Goal: Task Accomplishment & Management: Use online tool/utility

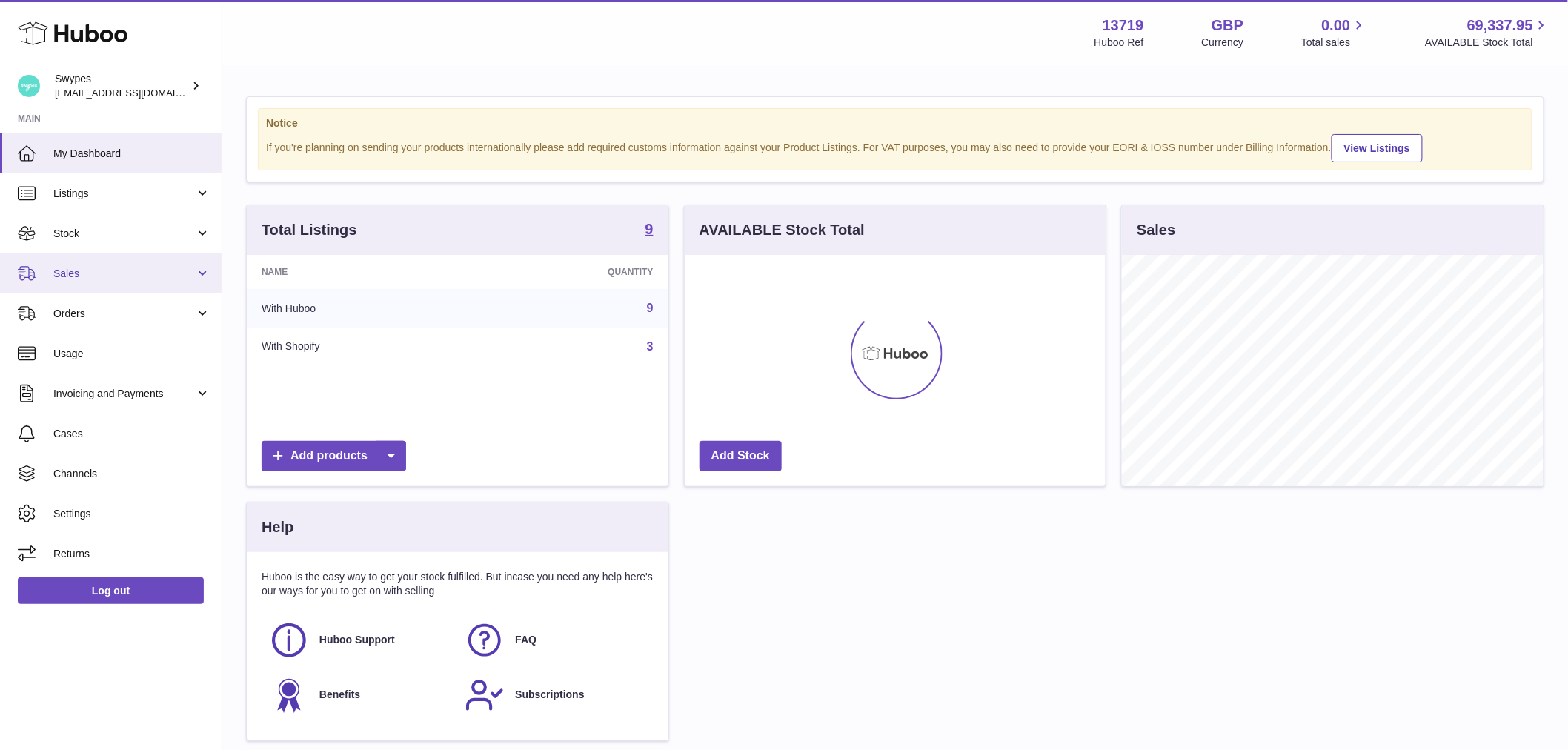
scroll to position [232, 421]
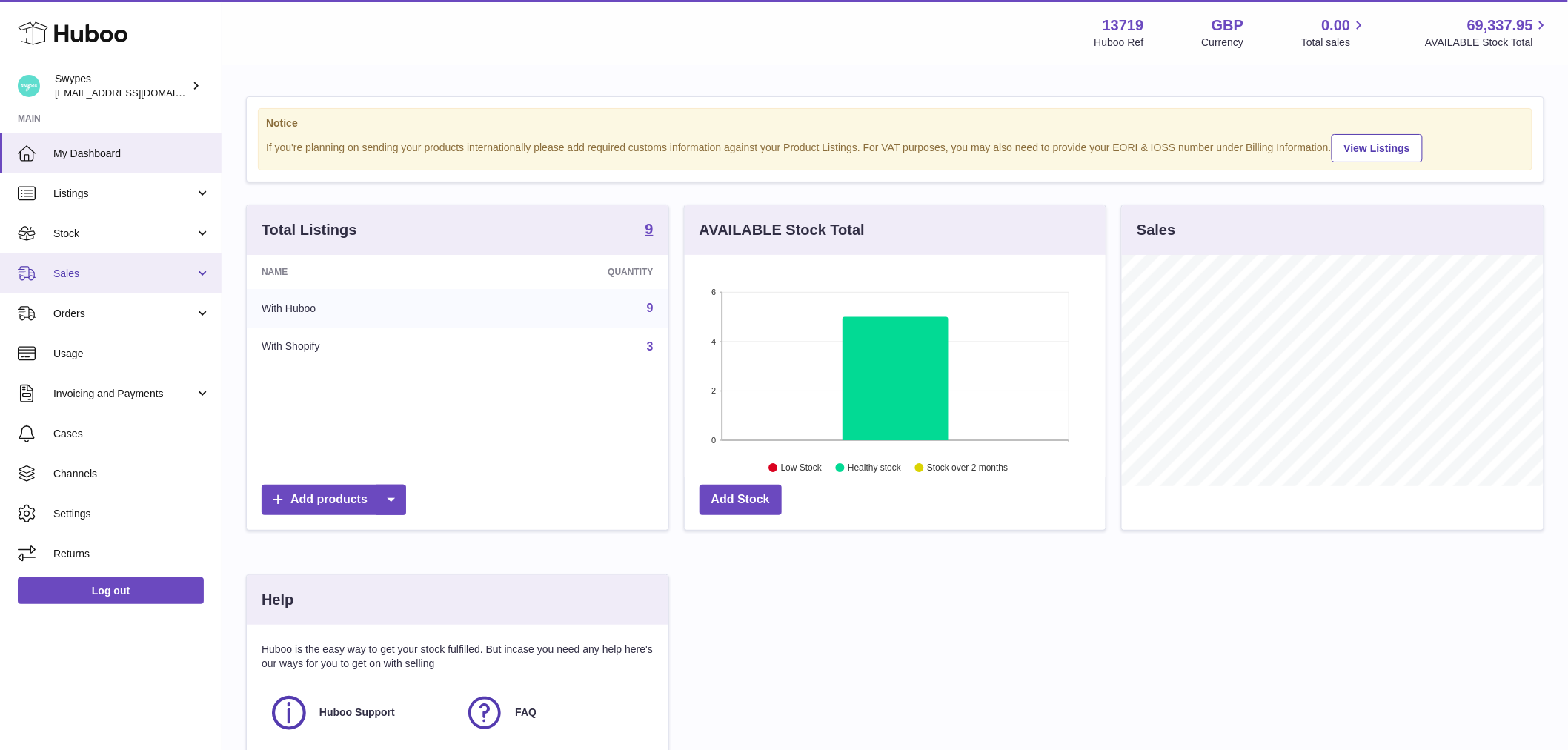
click at [137, 283] on link "Sales" at bounding box center [110, 273] width 222 height 40
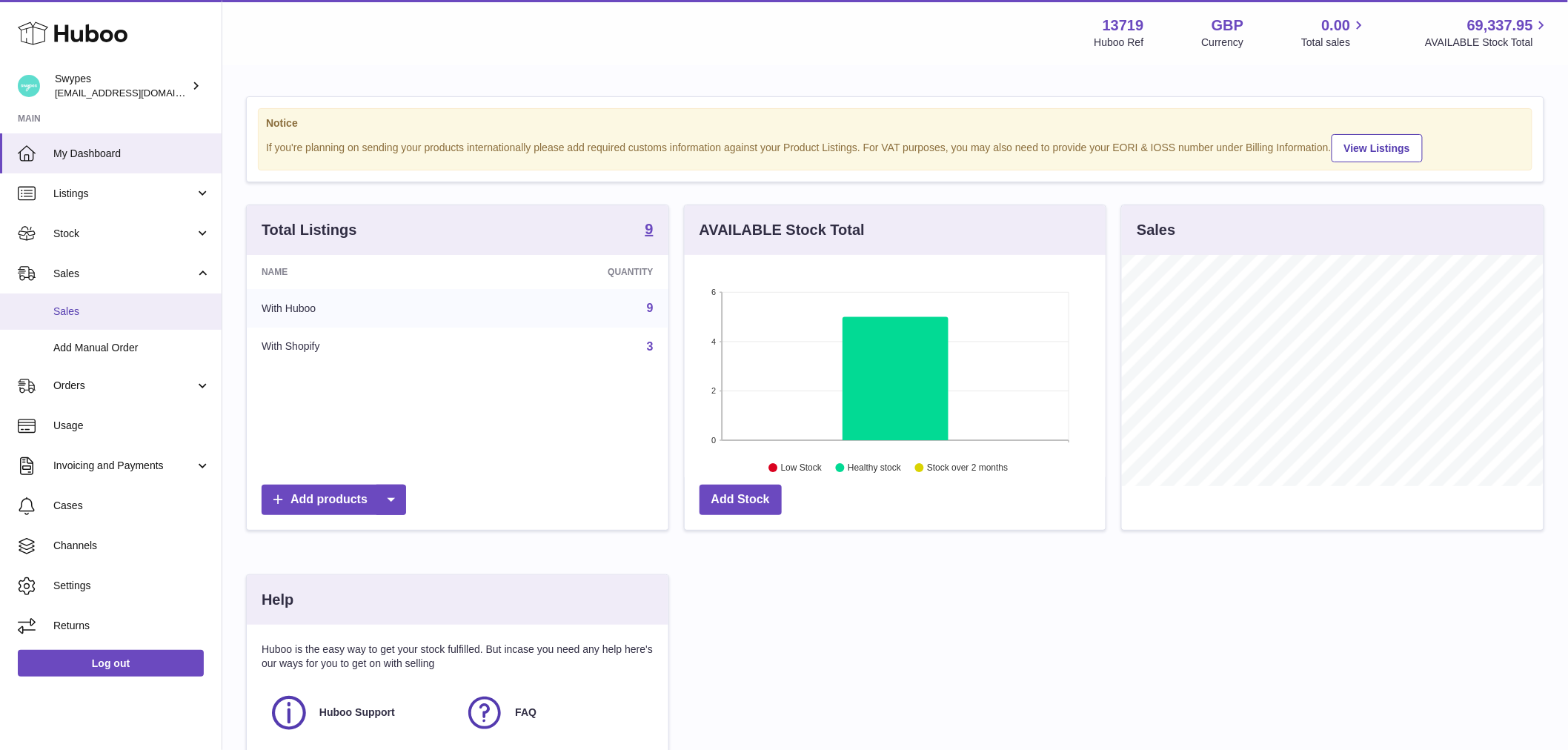
click at [133, 309] on span "Sales" at bounding box center [131, 311] width 157 height 14
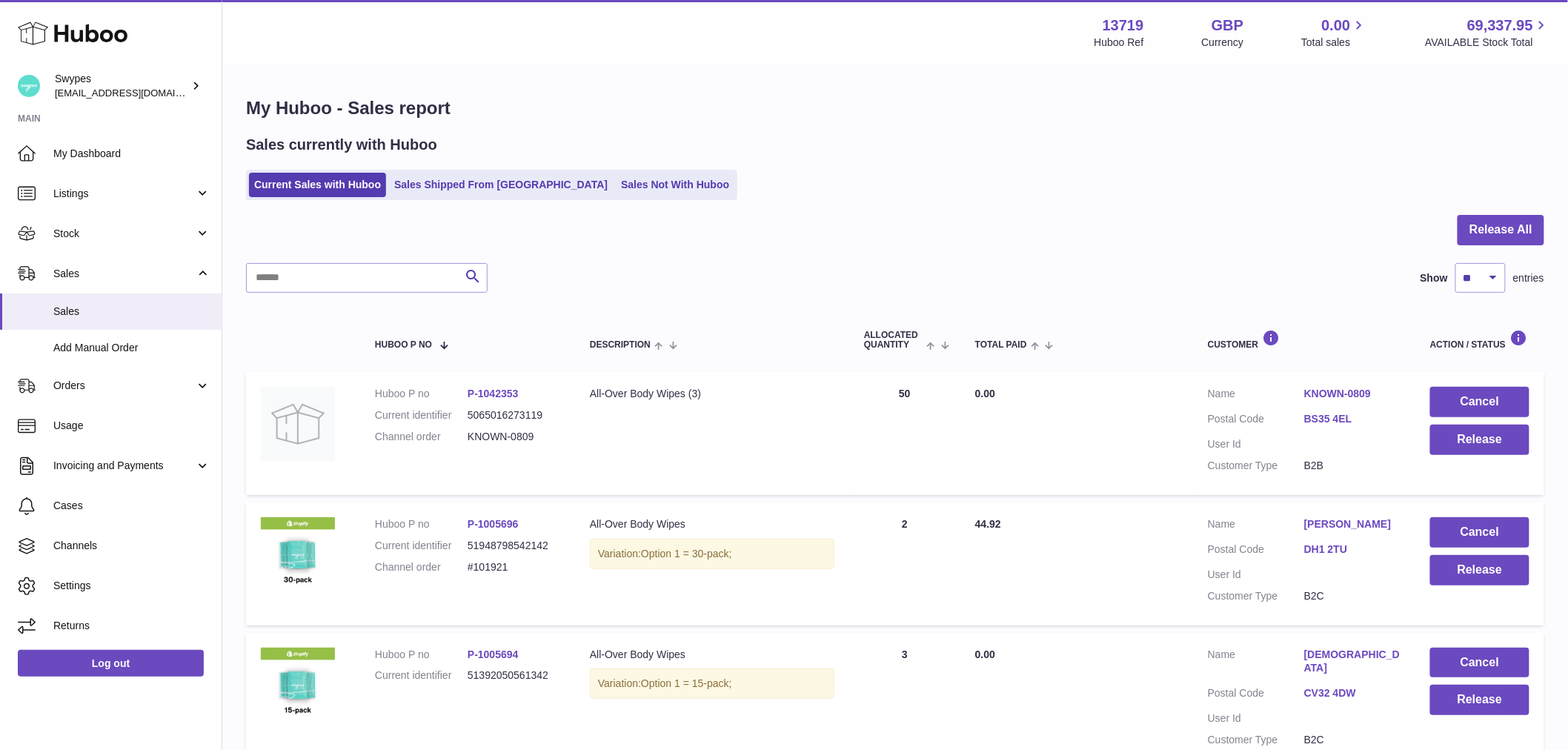
click at [760, 405] on td "Description All-Over Body Wipes (3)" at bounding box center [712, 434] width 274 height 123
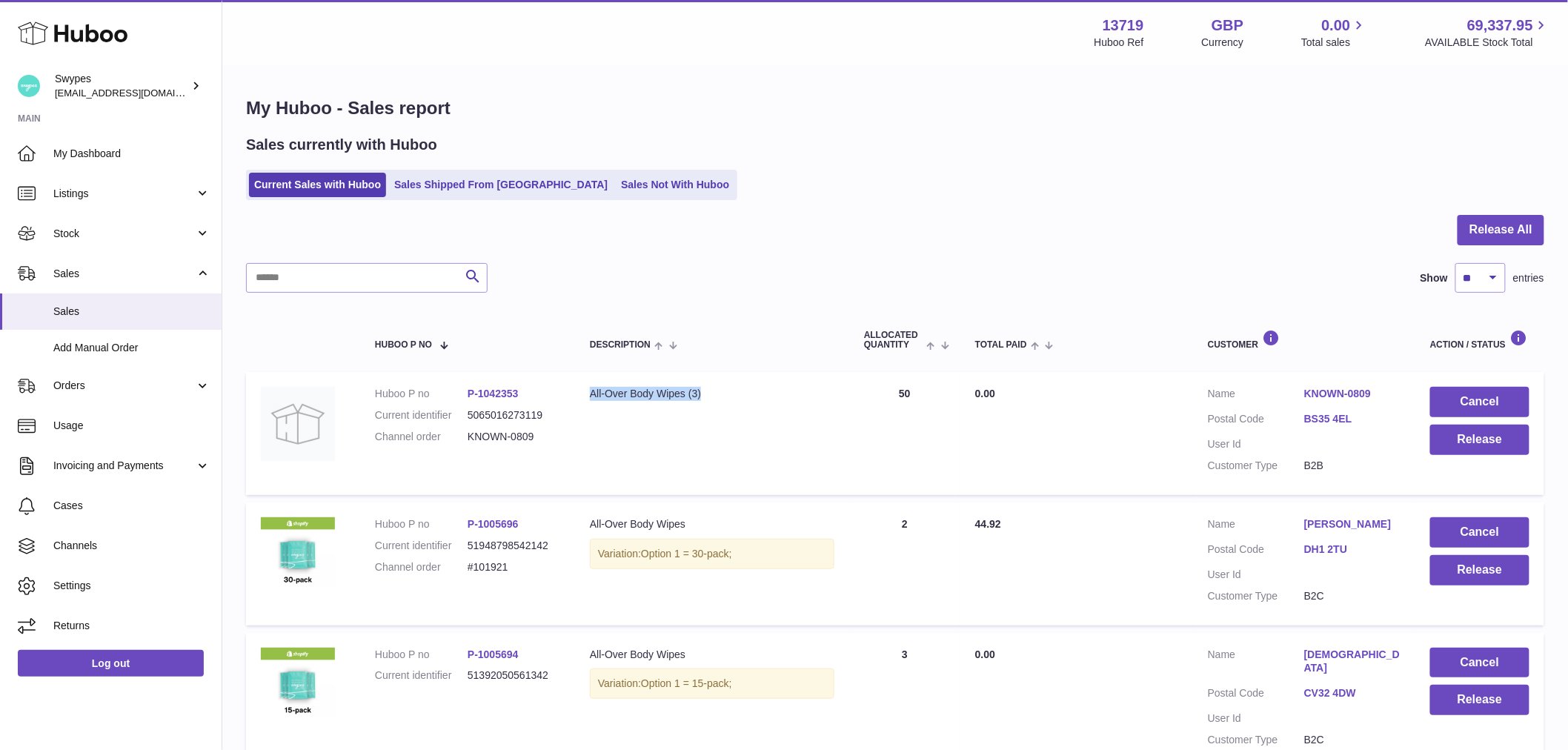
click at [906, 417] on td "Quantity Sold 50" at bounding box center [904, 434] width 111 height 123
click at [1026, 442] on td "Total Paid 0.00" at bounding box center [1077, 434] width 232 height 123
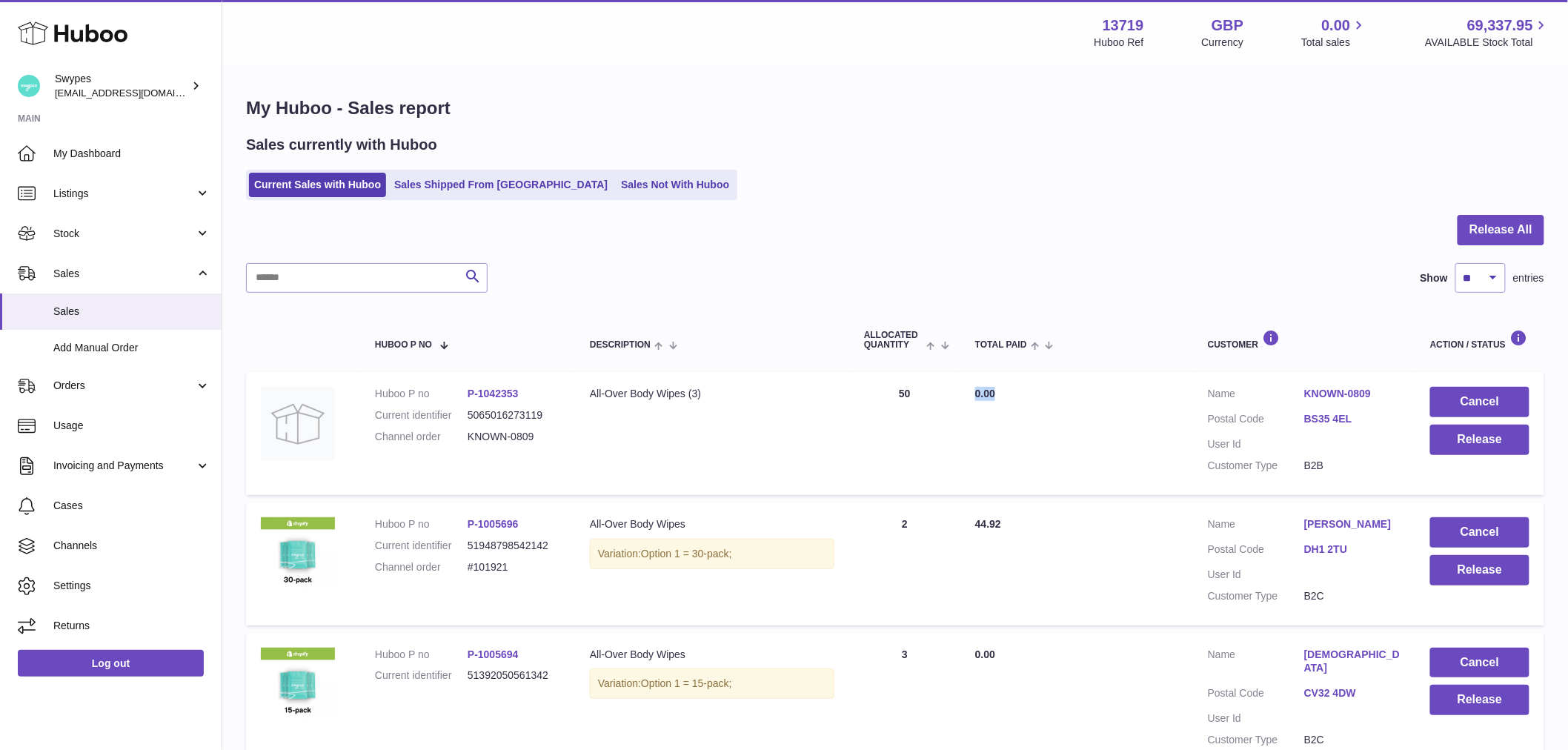
click at [1022, 459] on td "Total Paid 0.00" at bounding box center [1077, 434] width 232 height 123
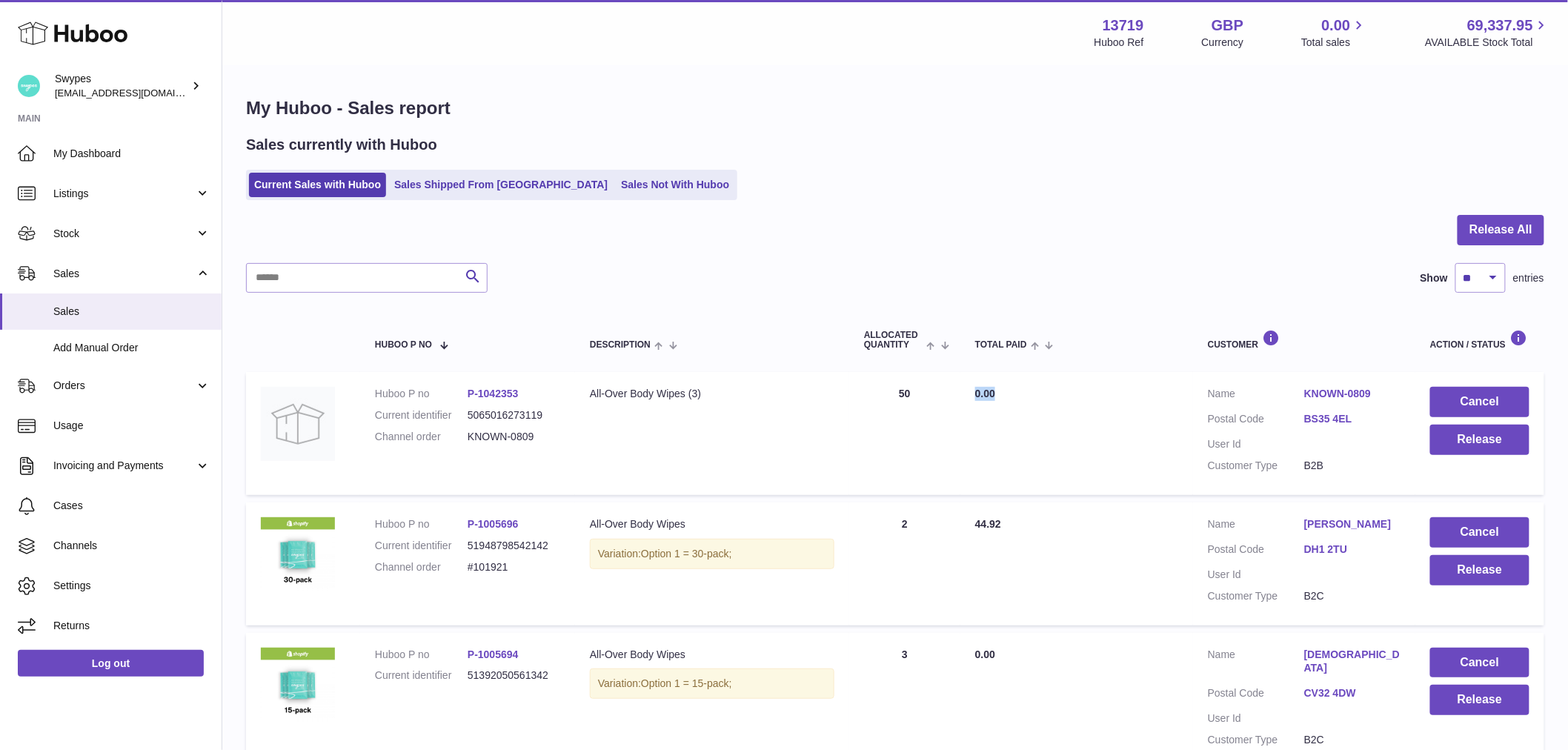
click at [1025, 465] on td "Total Paid 0.00" at bounding box center [1077, 434] width 232 height 123
click at [1484, 449] on button "Release" at bounding box center [1479, 440] width 99 height 31
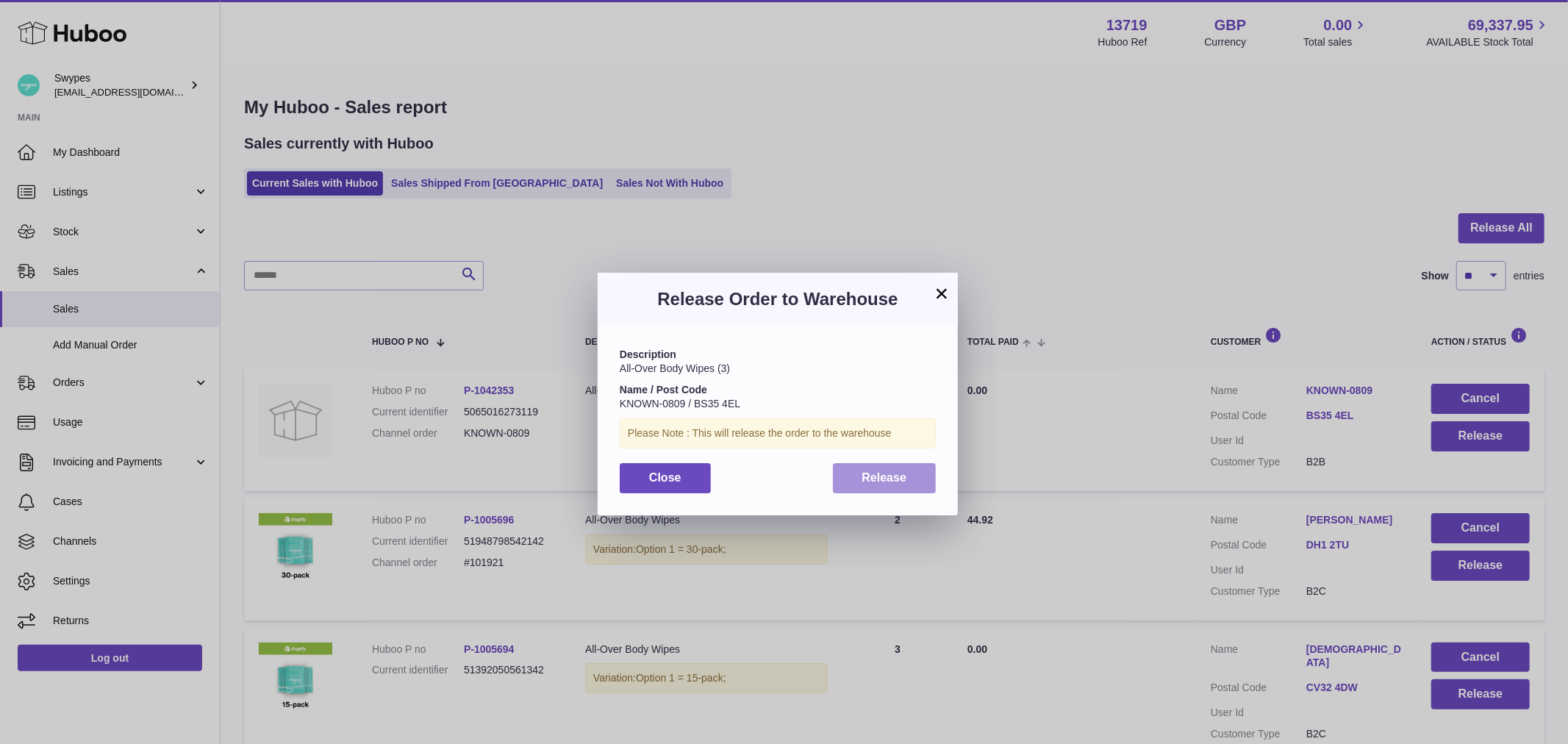
click at [894, 482] on span "Release" at bounding box center [885, 477] width 45 height 13
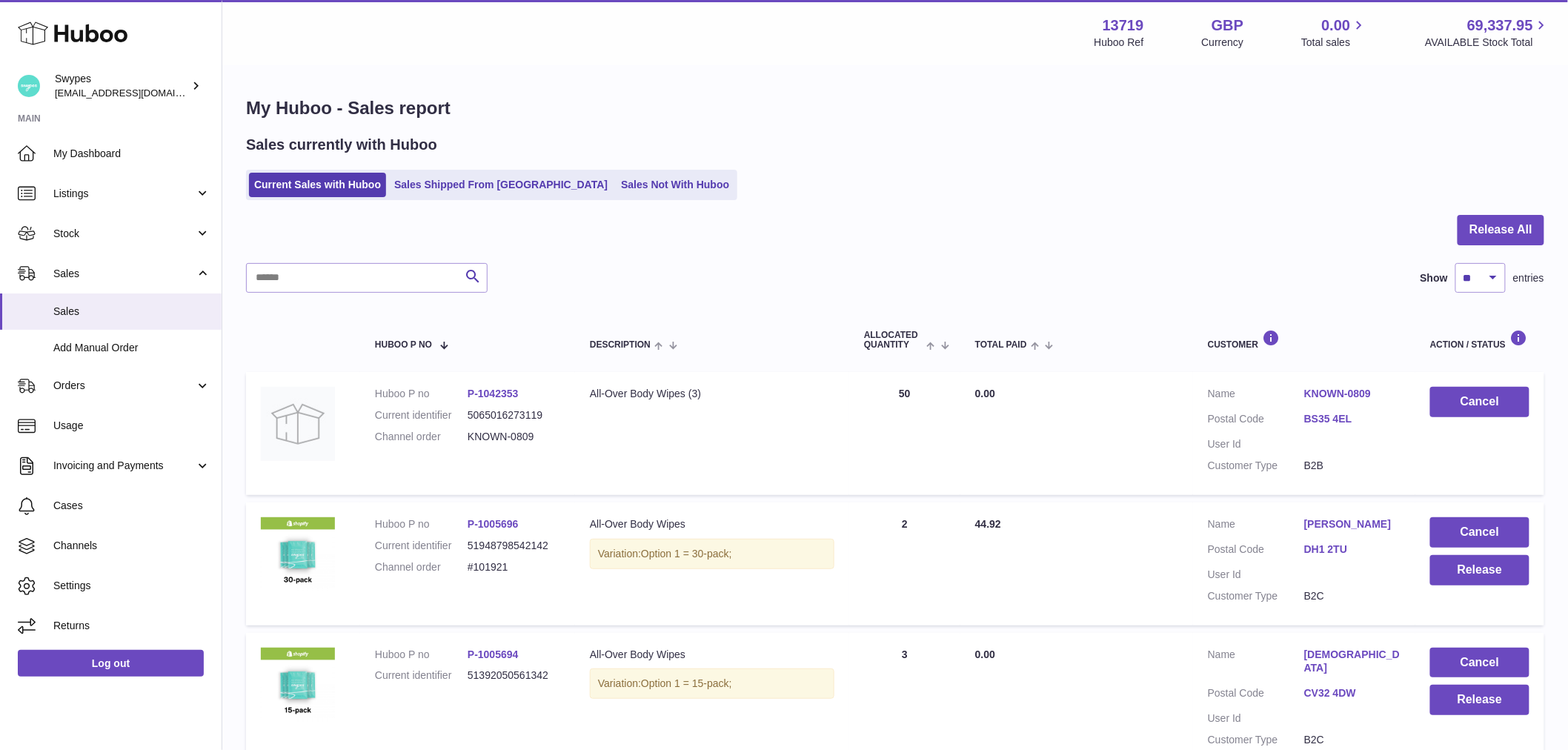
click at [505, 442] on dd "KNOWN-0809" at bounding box center [514, 437] width 93 height 14
click at [541, 444] on dl "Huboo P no P-1042353 Current identifier 5065016273119 Channel order KNOWN-0809" at bounding box center [468, 419] width 185 height 64
click at [541, 445] on dl "Huboo P no P-1042353 Current identifier 5065016273119 Channel order KNOWN-0809" at bounding box center [468, 419] width 185 height 64
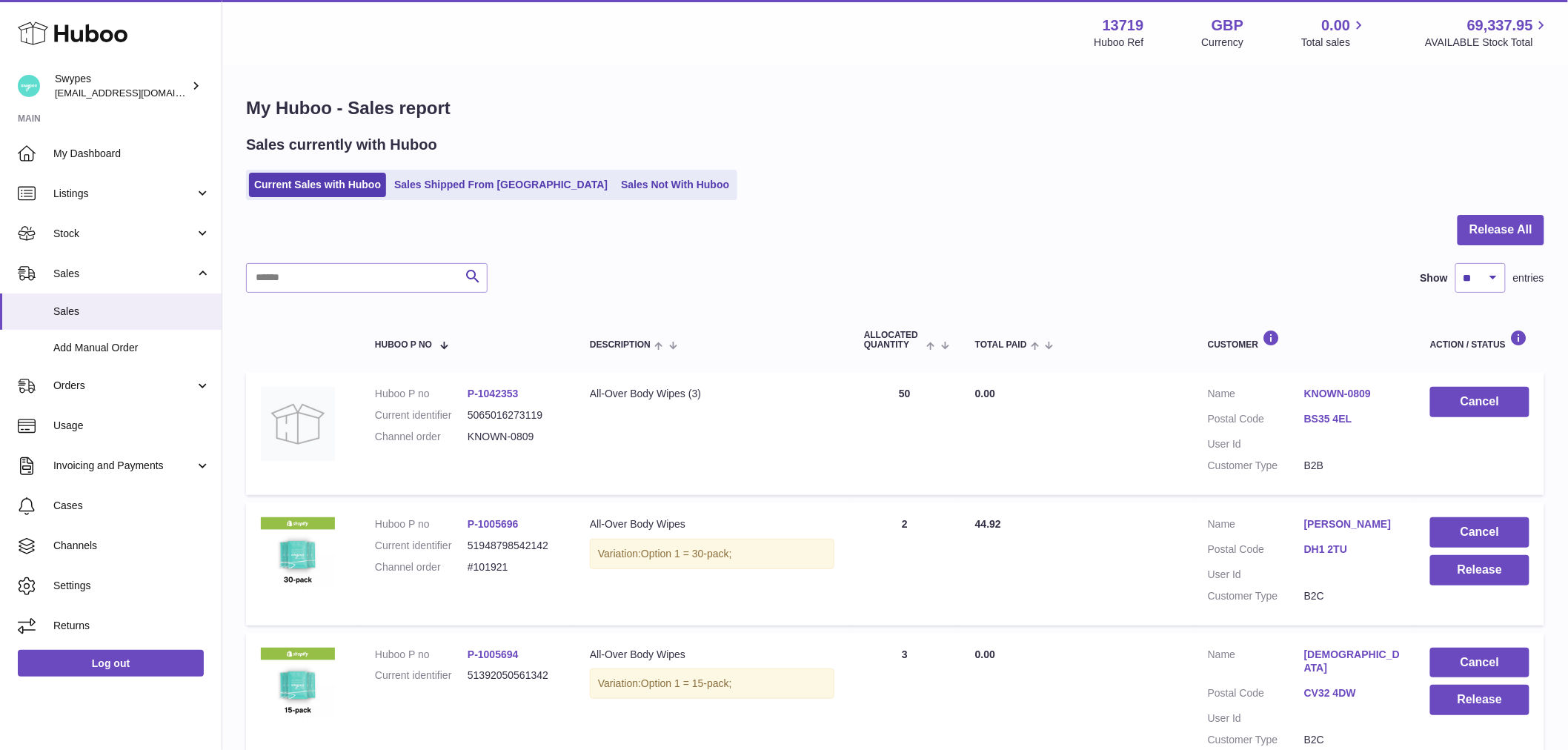
click at [541, 445] on dl "Huboo P no P-1042353 Current identifier 5065016273119 Channel order KNOWN-0809" at bounding box center [468, 419] width 185 height 64
click at [575, 475] on td "Description All-Over Body Wipes (3)" at bounding box center [712, 434] width 274 height 123
click at [631, 402] on td "Description All-Over Body Wipes (3)" at bounding box center [712, 434] width 274 height 123
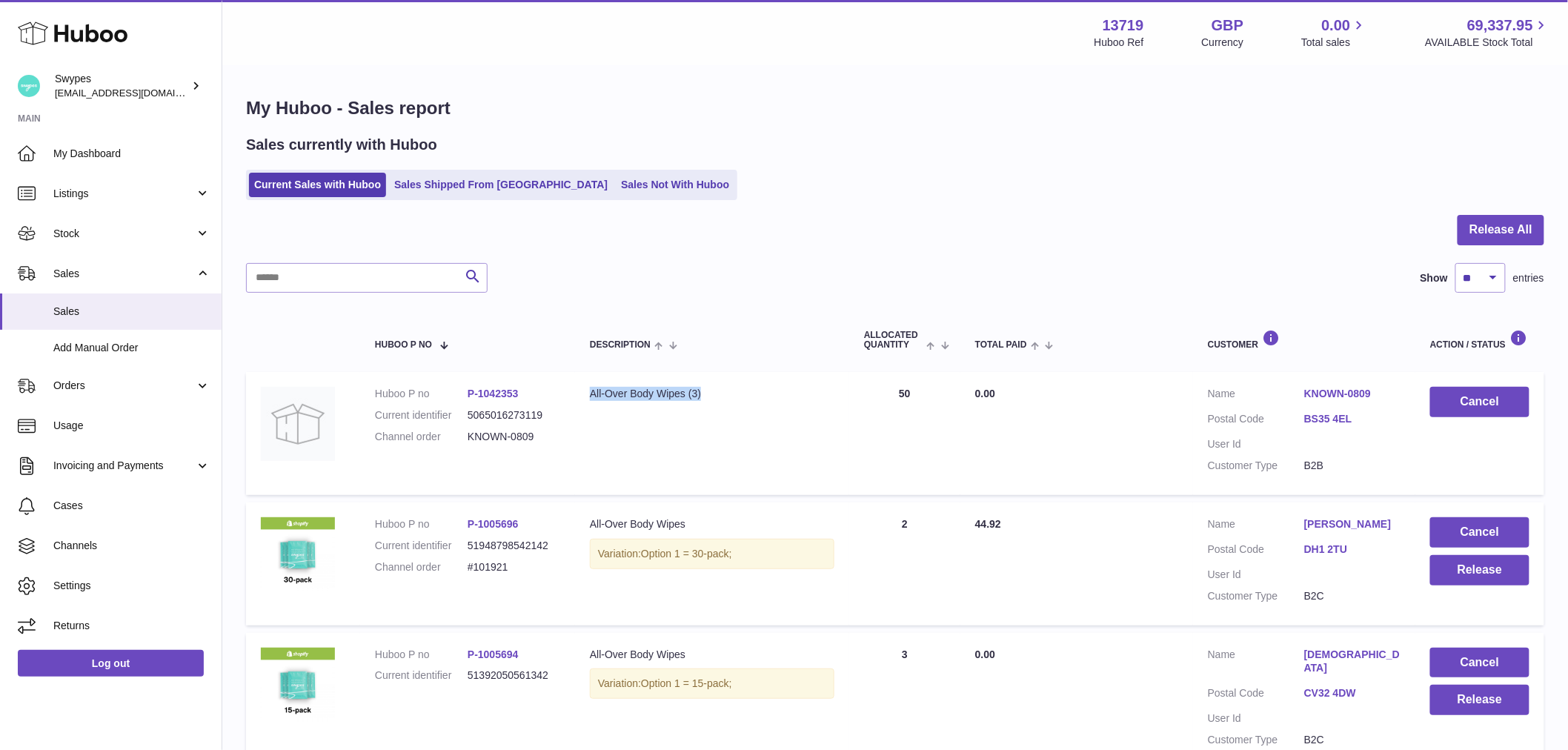
click at [631, 402] on td "Description All-Over Body Wipes (3)" at bounding box center [712, 434] width 274 height 123
click at [515, 429] on dl "Huboo P no P-1042353 Current identifier 5065016273119 Channel order KNOWN-0809" at bounding box center [468, 419] width 185 height 64
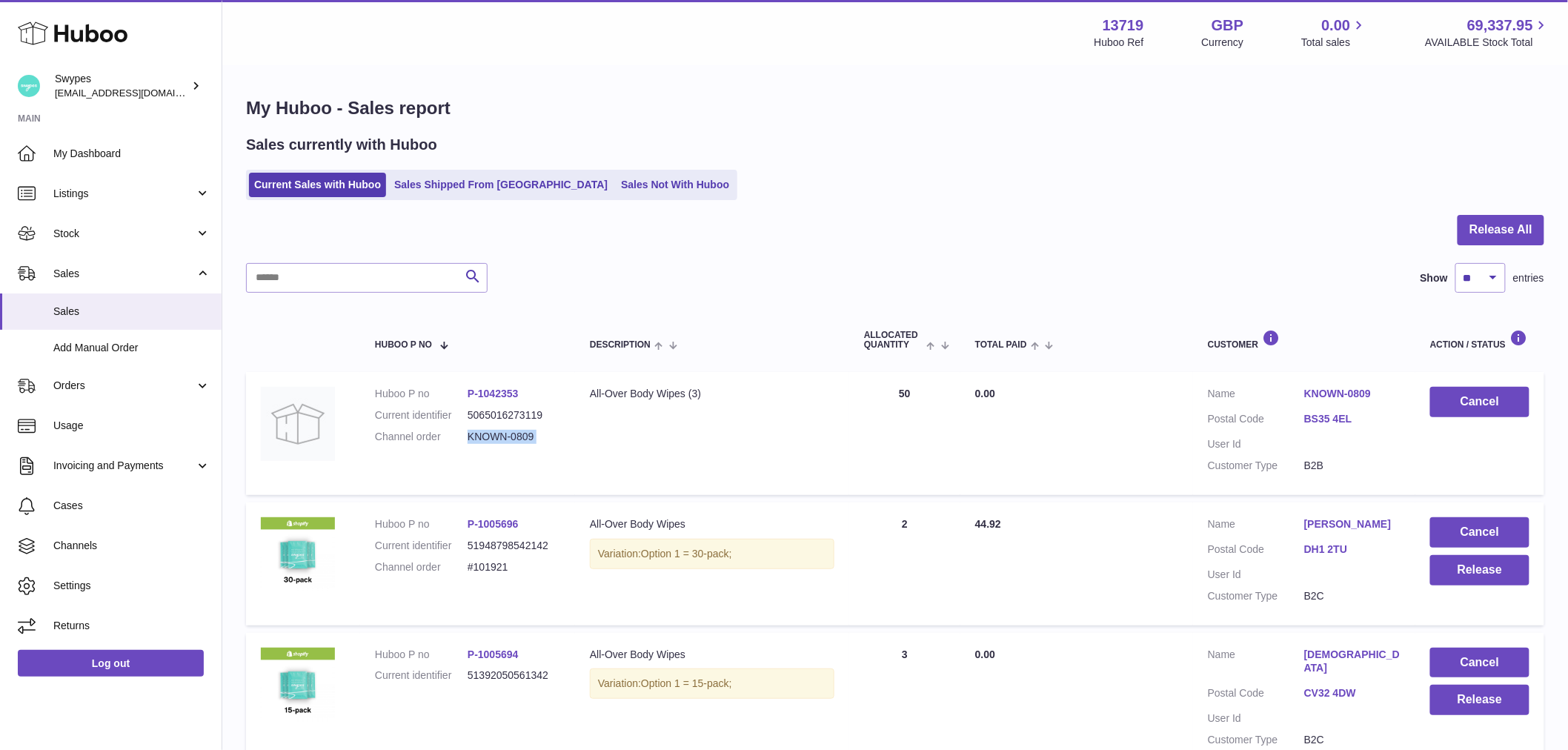
click at [523, 443] on dd "KNOWN-0809" at bounding box center [514, 437] width 93 height 14
click at [136, 390] on span "Orders" at bounding box center [124, 385] width 142 height 14
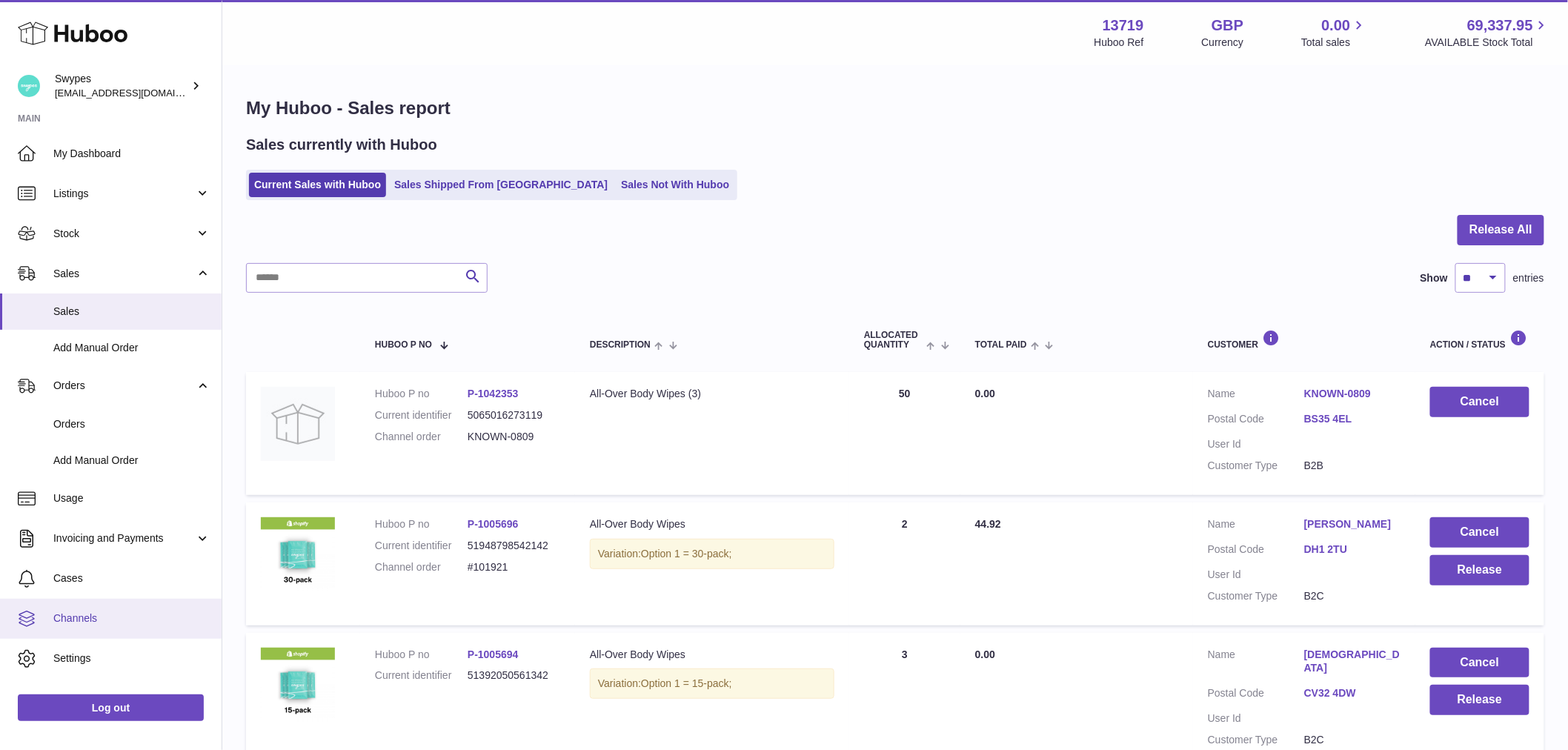
scroll to position [28, 0]
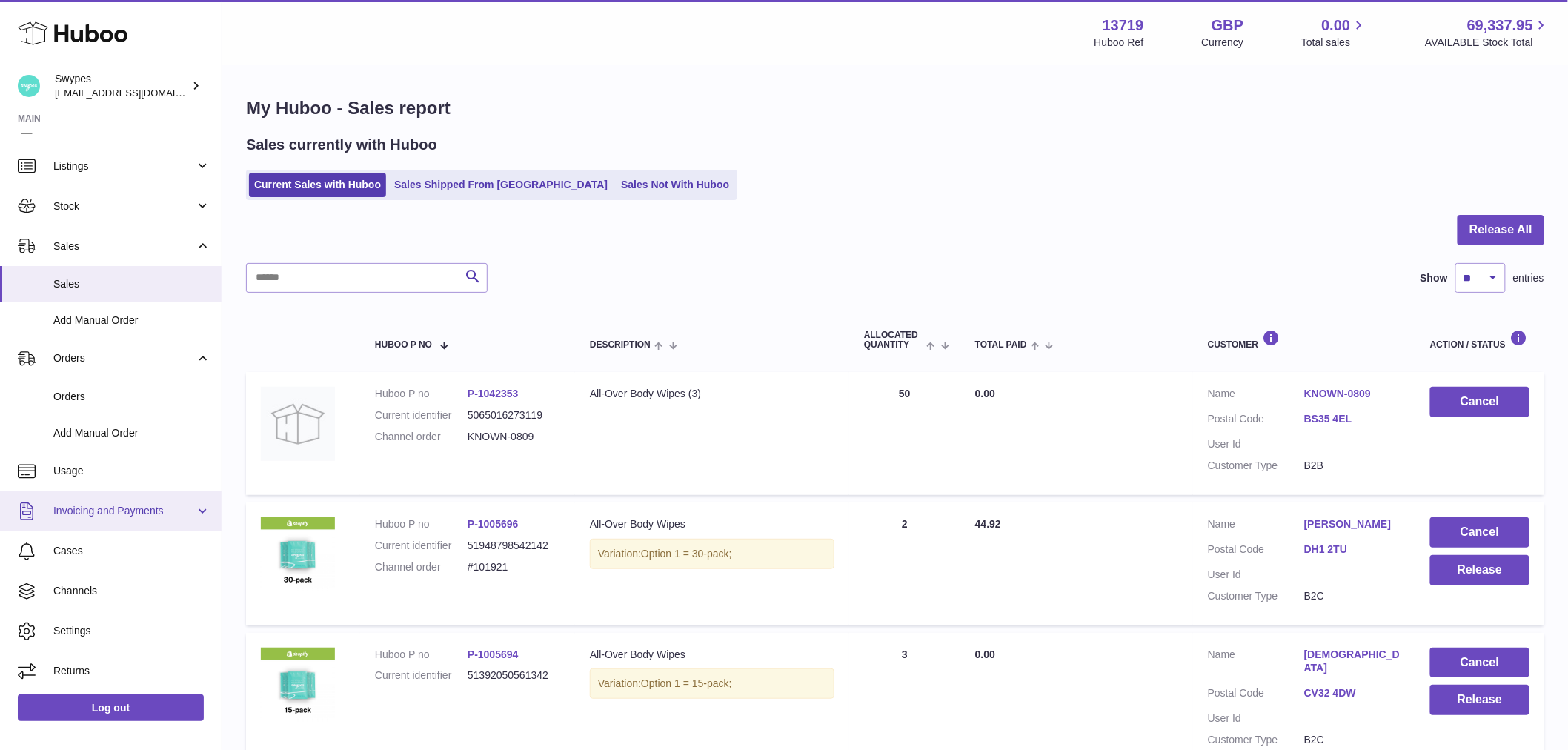
click at [144, 504] on span "Invoicing and Payments" at bounding box center [124, 511] width 142 height 14
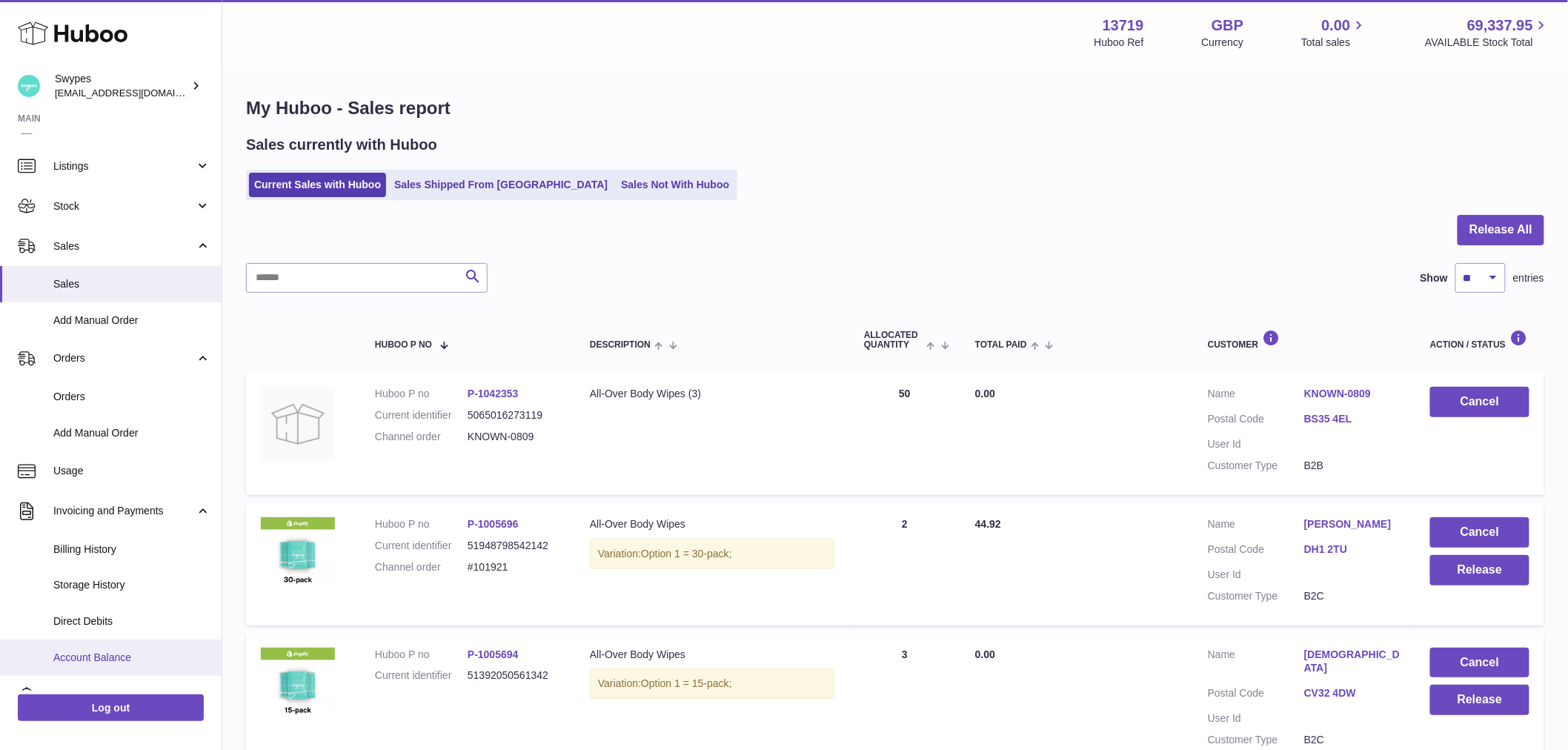
click at [130, 656] on span "Account Balance" at bounding box center [131, 657] width 157 height 14
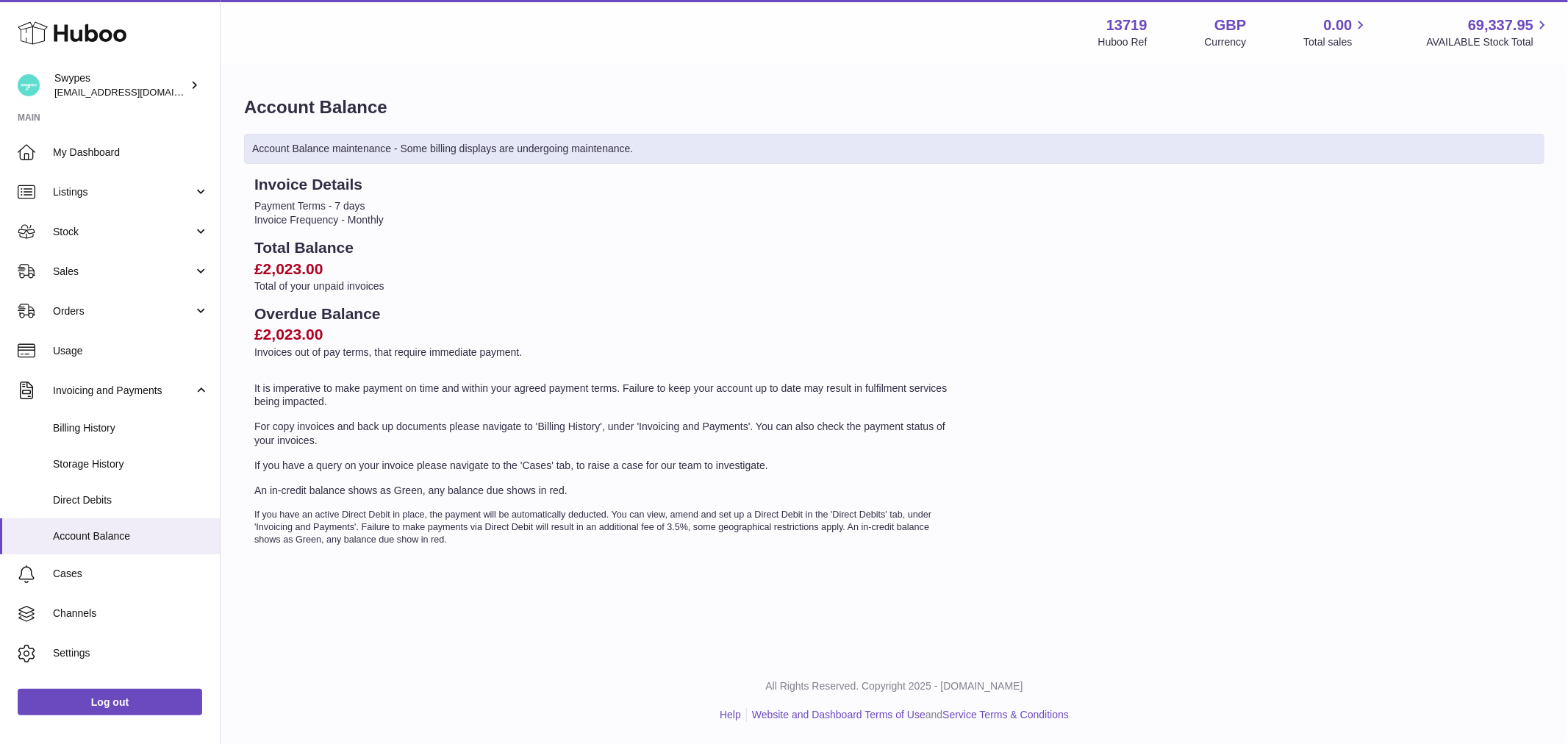
click at [272, 331] on h2 "£2,023.00" at bounding box center [604, 334] width 700 height 21
click at [299, 266] on h2 "£2,023.00" at bounding box center [604, 269] width 700 height 21
click at [299, 269] on h2 "£2,023.00" at bounding box center [604, 269] width 700 height 21
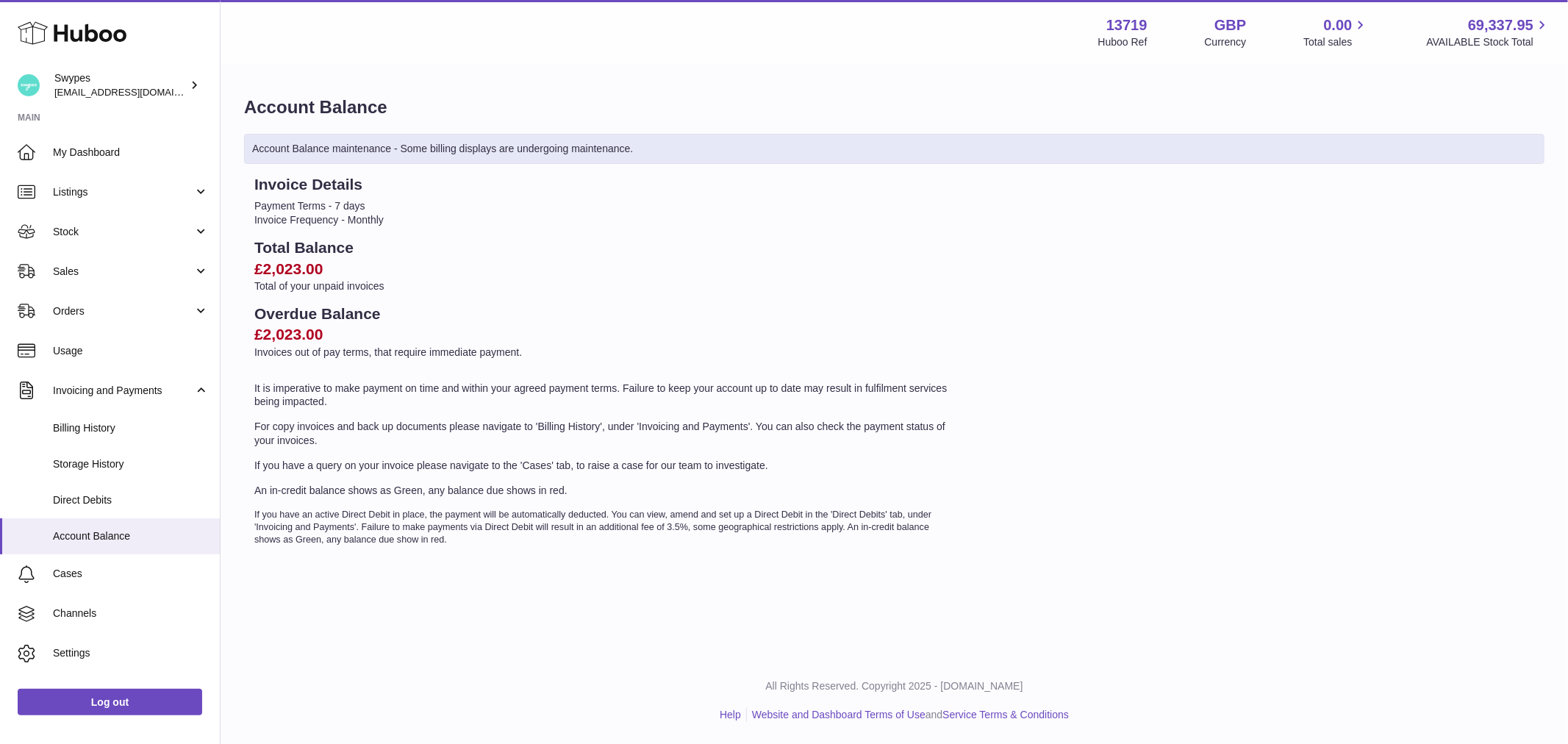
click at [296, 273] on h2 "£2,023.00" at bounding box center [604, 269] width 700 height 21
click at [334, 352] on p "Invoices out of pay terms, that require immediate payment." at bounding box center [604, 353] width 700 height 14
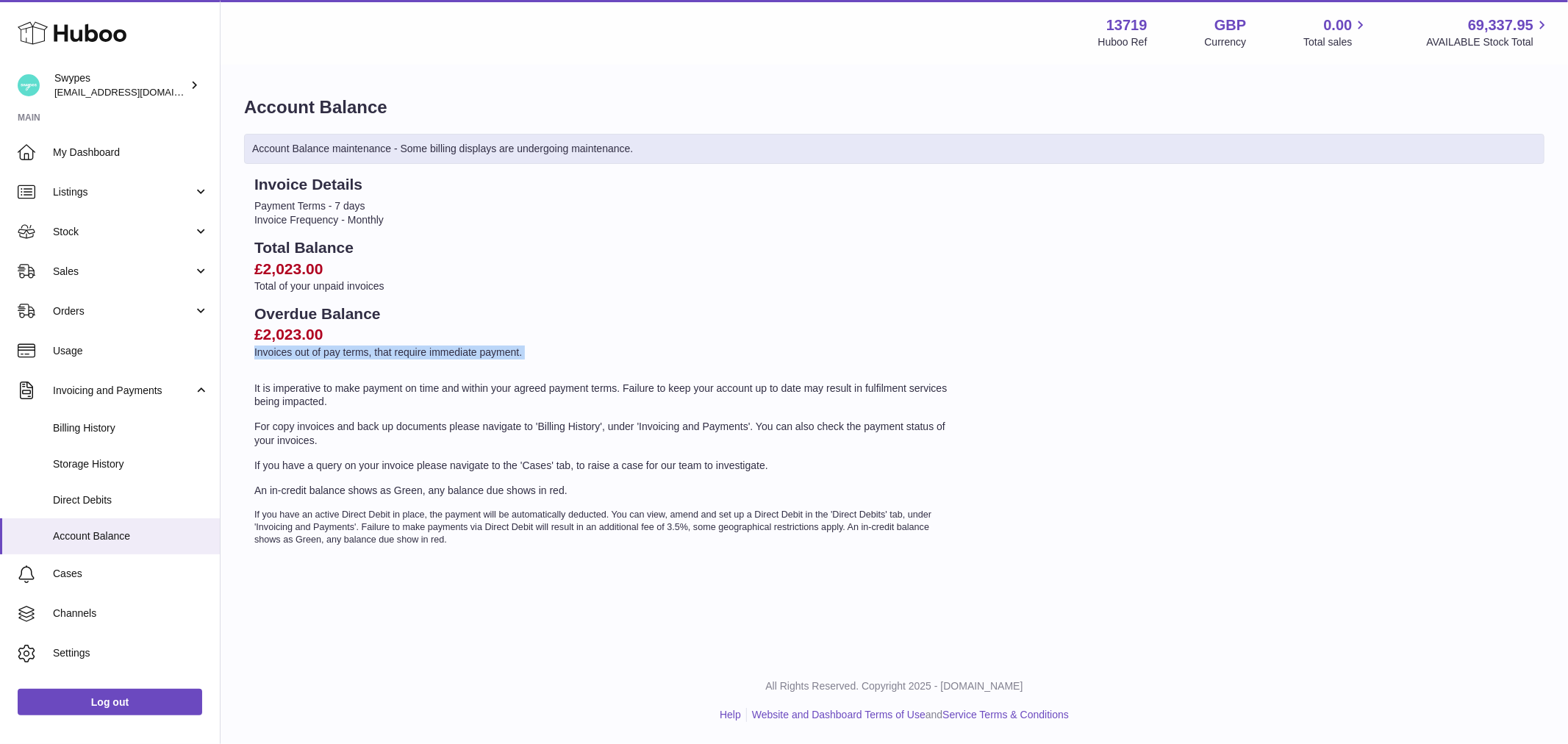
click at [334, 352] on p "Invoices out of pay terms, that require immediate payment." at bounding box center [604, 353] width 700 height 14
click at [390, 429] on p "For copy invoices and back up documents please navigate to 'Billing History', u…" at bounding box center [604, 433] width 700 height 28
click at [390, 459] on p "If you have a query on your invoice please navigate to the 'Cases' tab, to rais…" at bounding box center [604, 465] width 700 height 14
click at [390, 461] on p "If you have a query on your invoice please navigate to the 'Cases' tab, to rais…" at bounding box center [604, 465] width 700 height 14
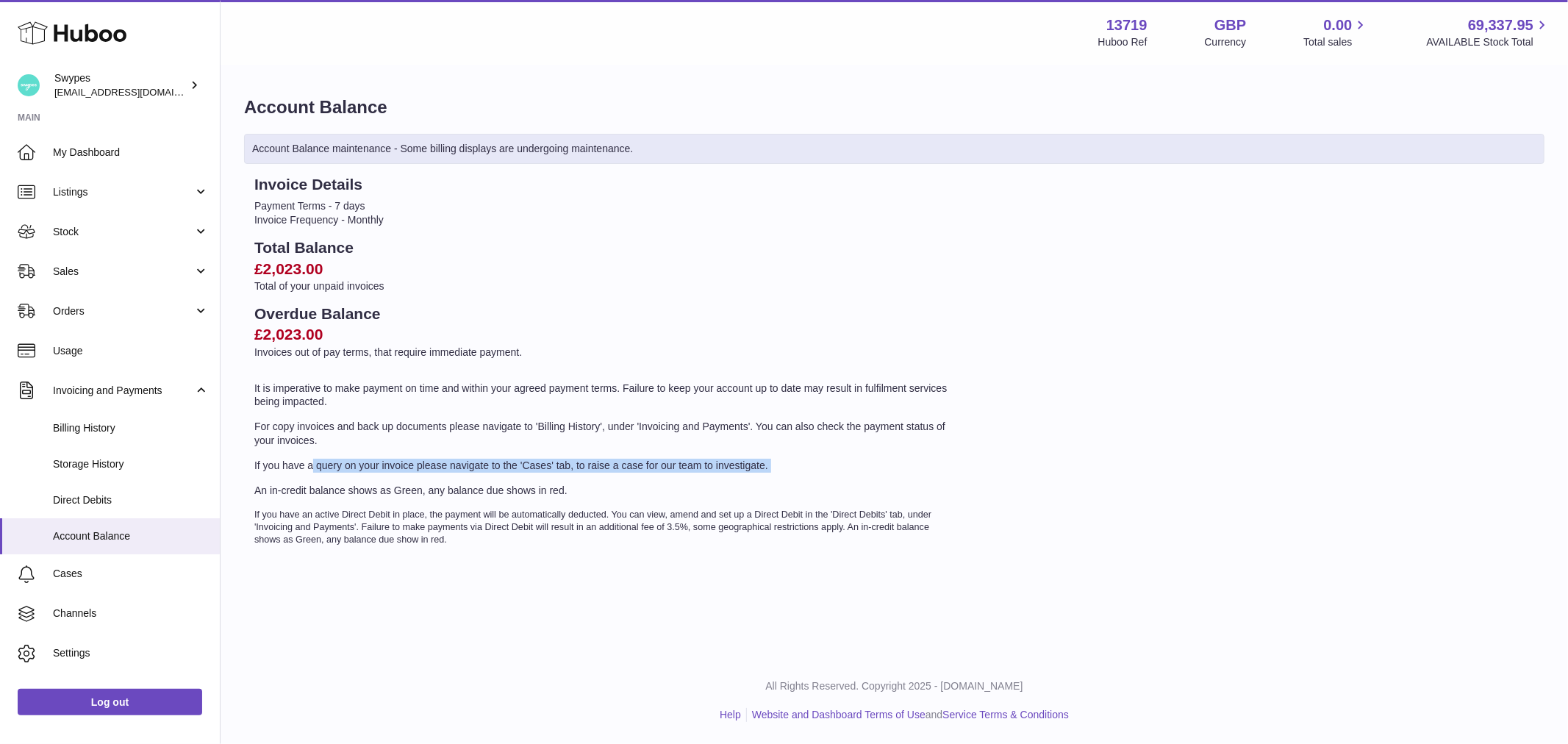
click at [390, 461] on p "If you have a query on your invoice please navigate to the 'Cases' tab, to rais…" at bounding box center [604, 465] width 700 height 14
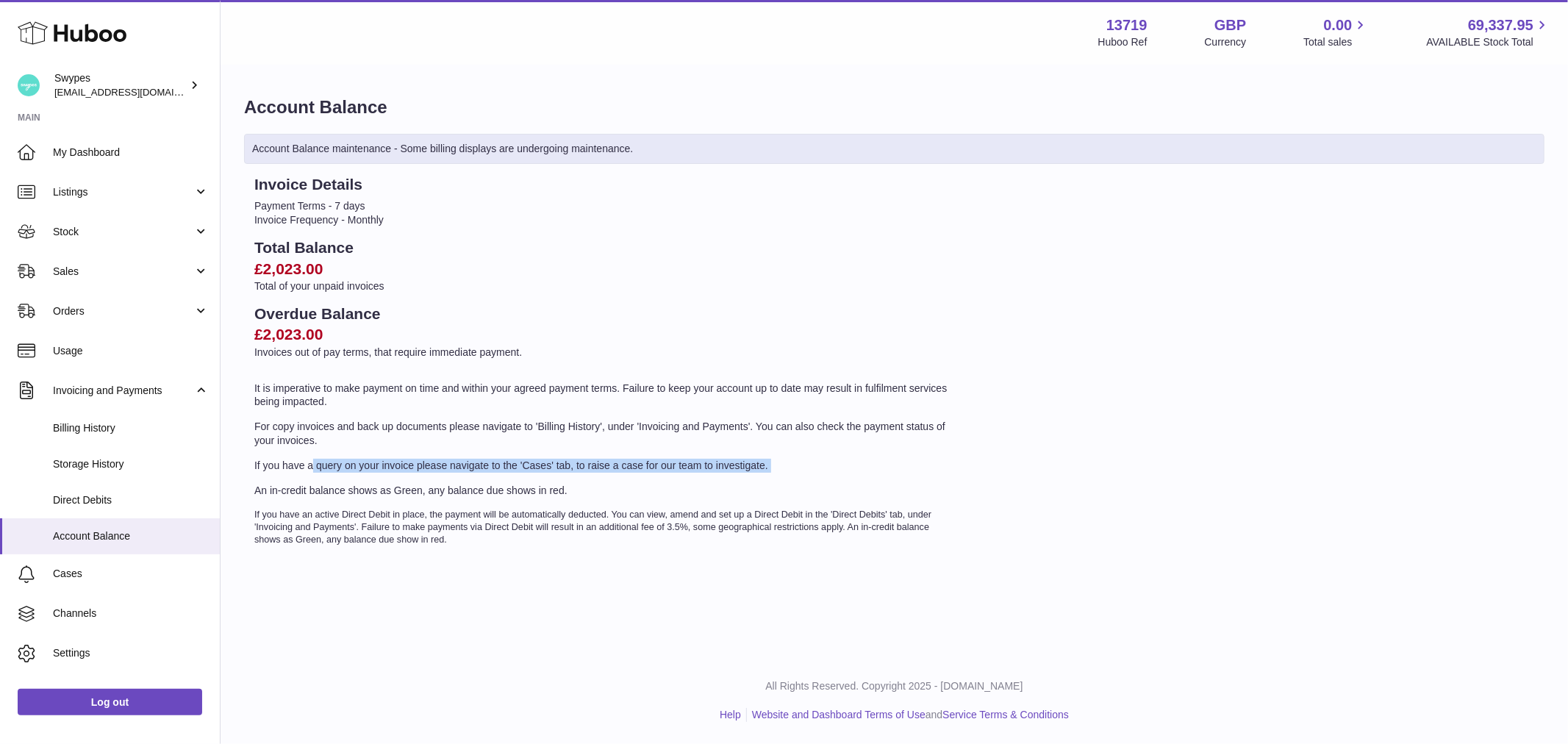
click at [390, 461] on p "If you have a query on your invoice please navigate to the 'Cases' tab, to rais…" at bounding box center [604, 465] width 700 height 14
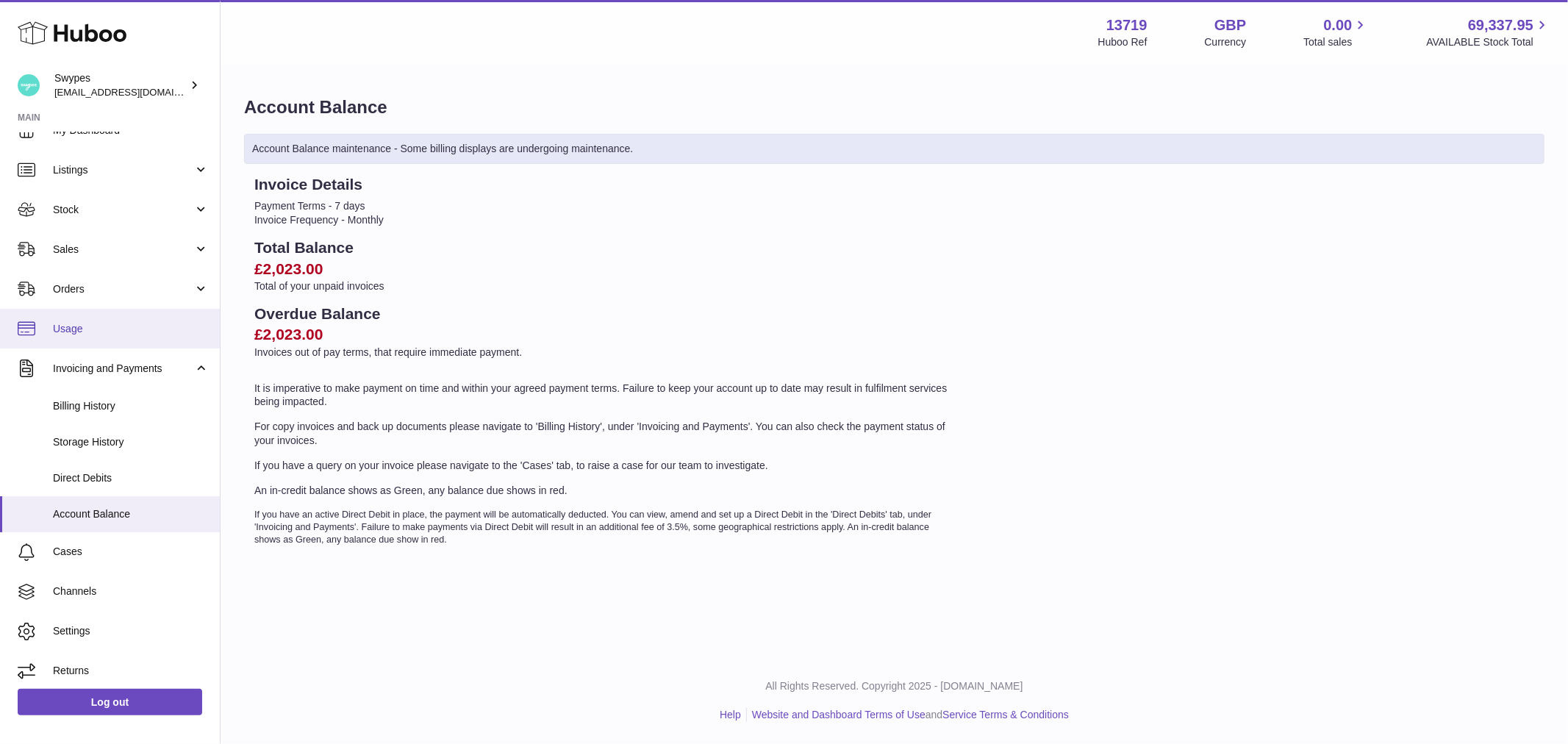
scroll to position [27, 0]
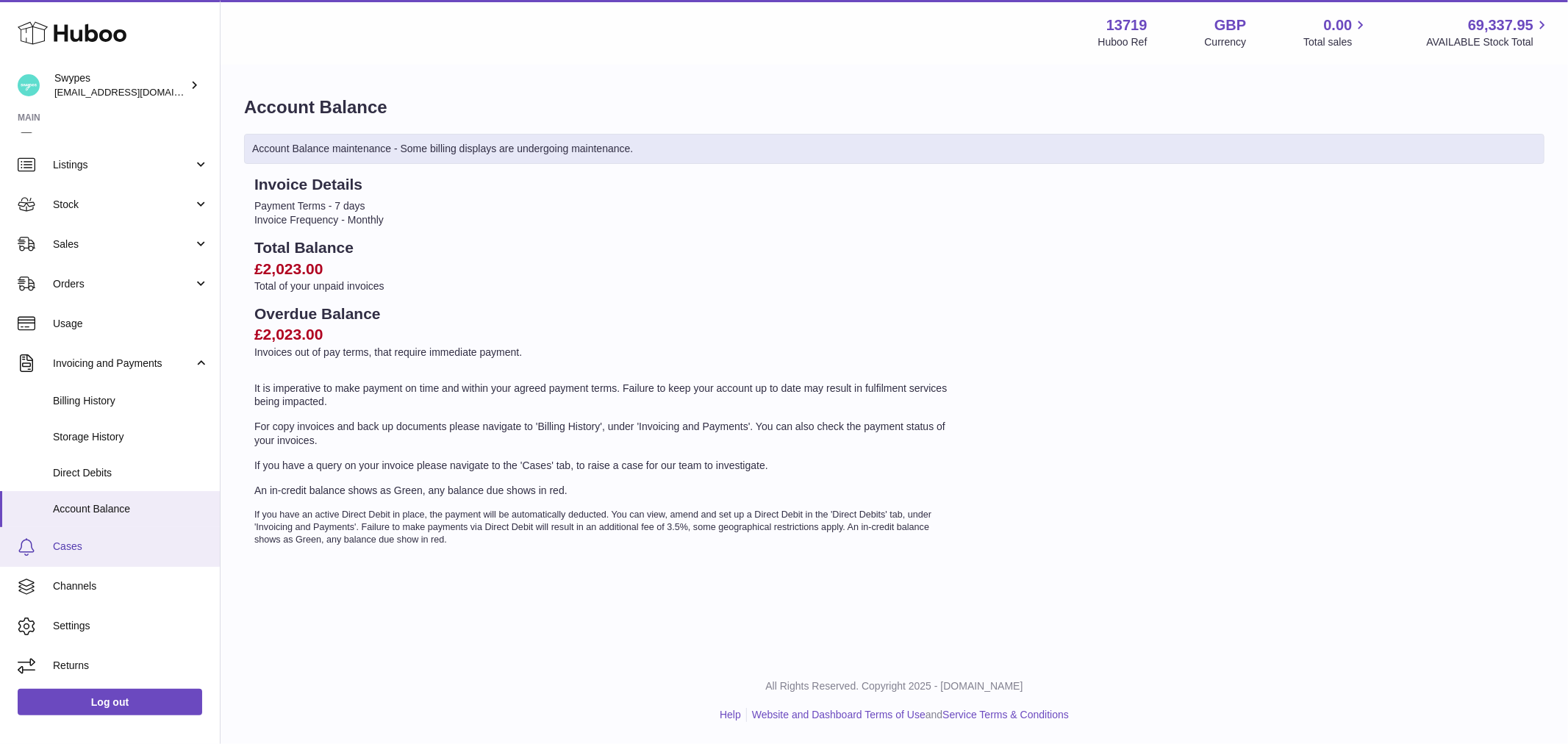
click at [148, 554] on link "Cases" at bounding box center [109, 547] width 220 height 40
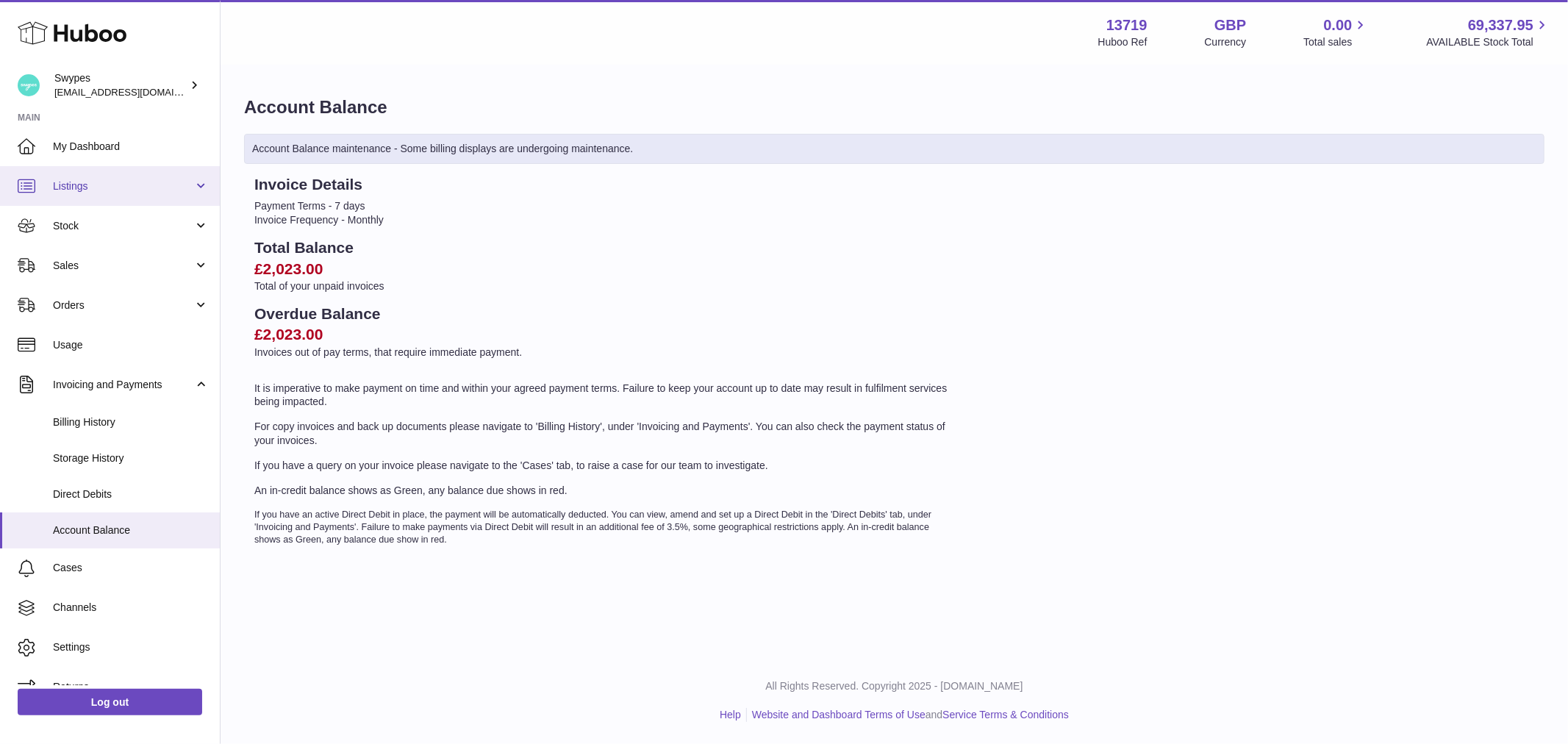
scroll to position [0, 0]
click at [91, 177] on link "Listings" at bounding box center [109, 192] width 220 height 40
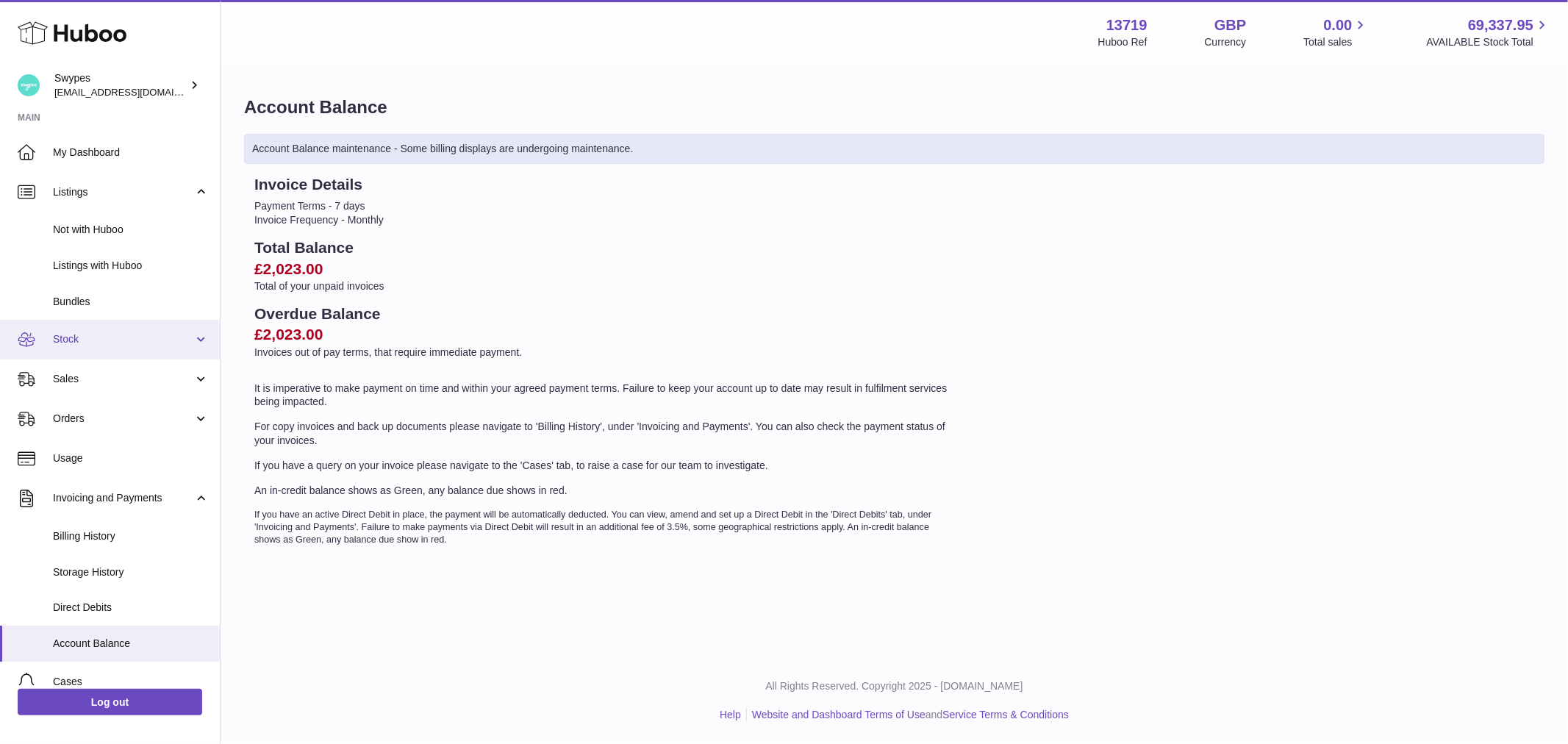
click at [104, 352] on link "Stock" at bounding box center [109, 339] width 220 height 40
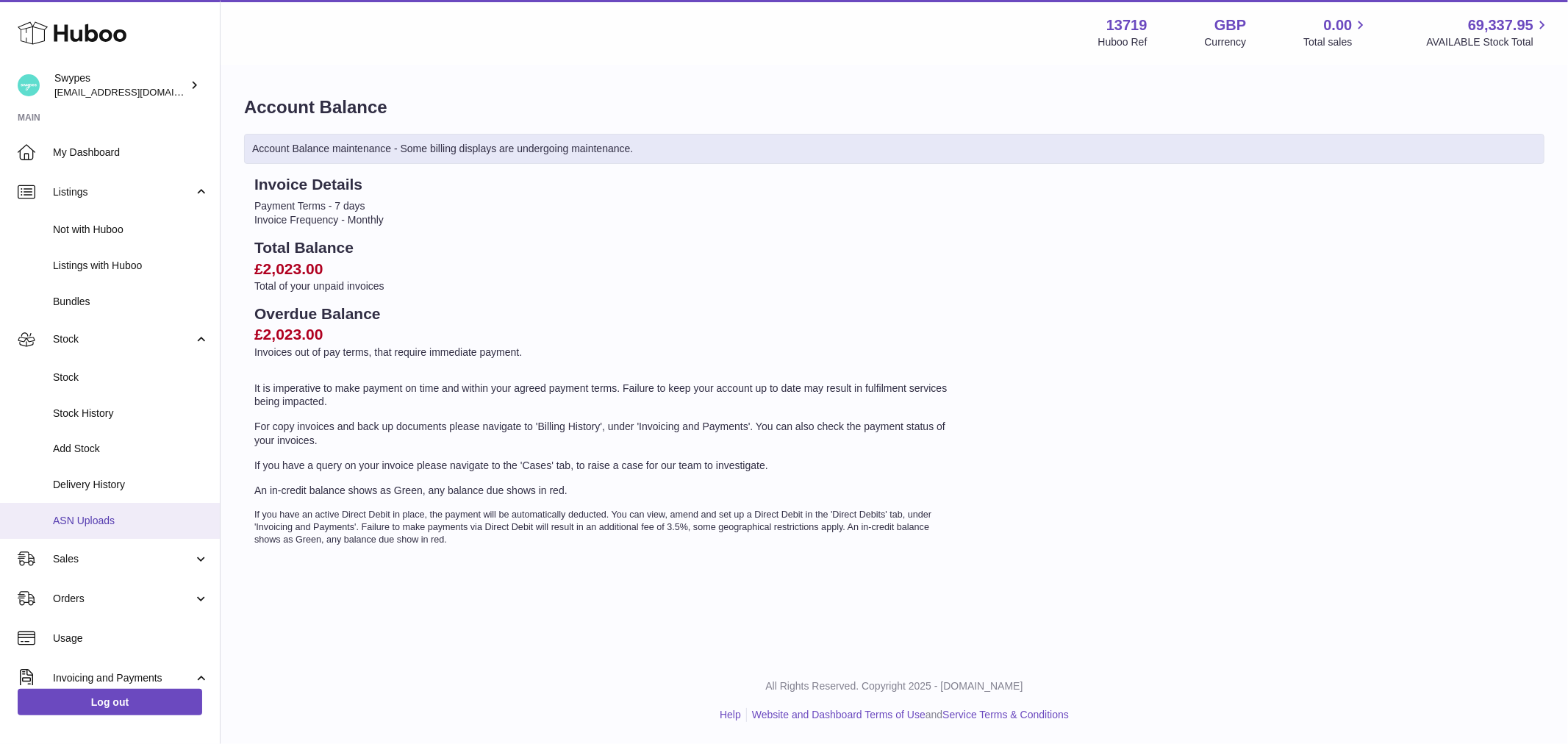
click at [119, 515] on span "ASN Uploads" at bounding box center [130, 521] width 155 height 14
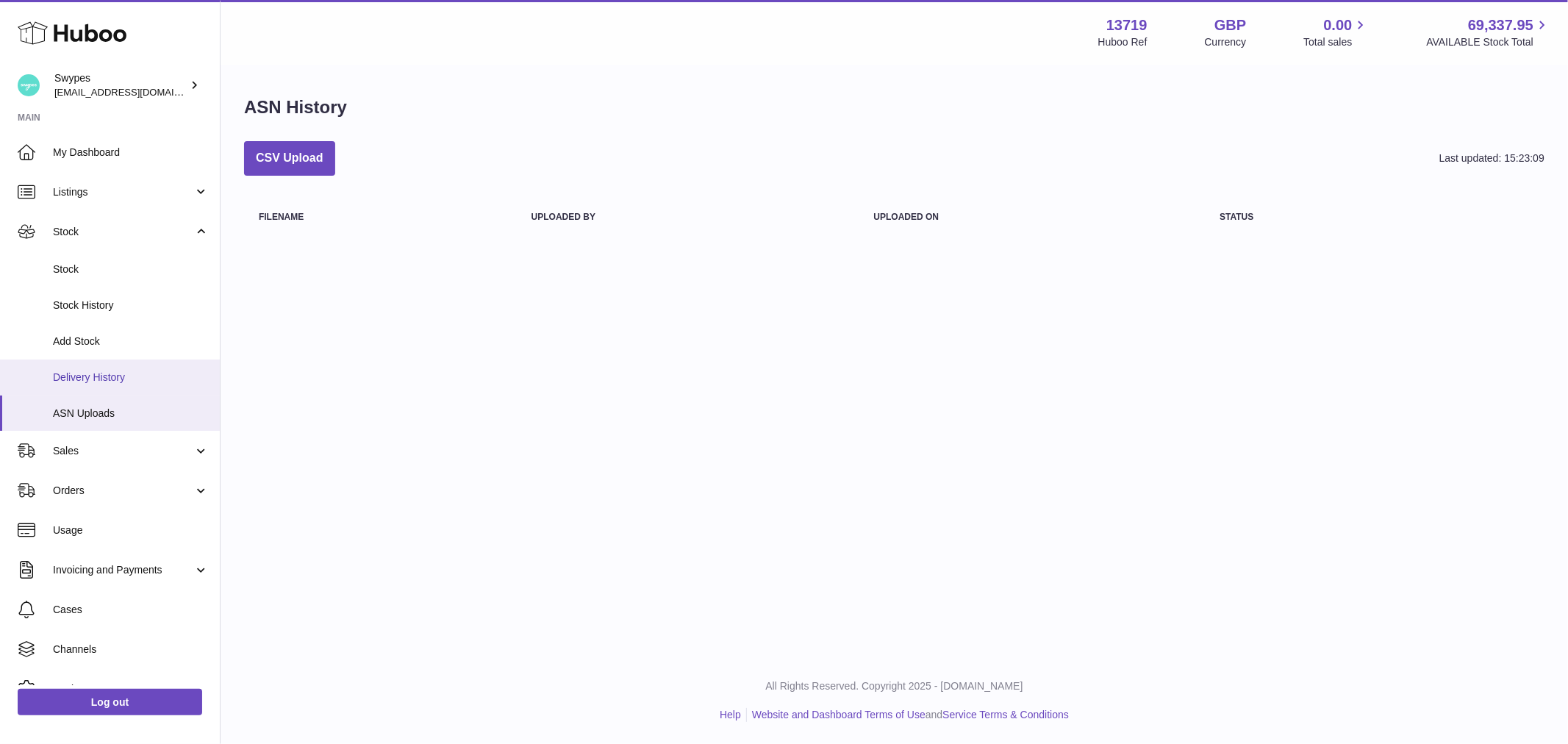
click at [130, 376] on span "Delivery History" at bounding box center [130, 377] width 155 height 14
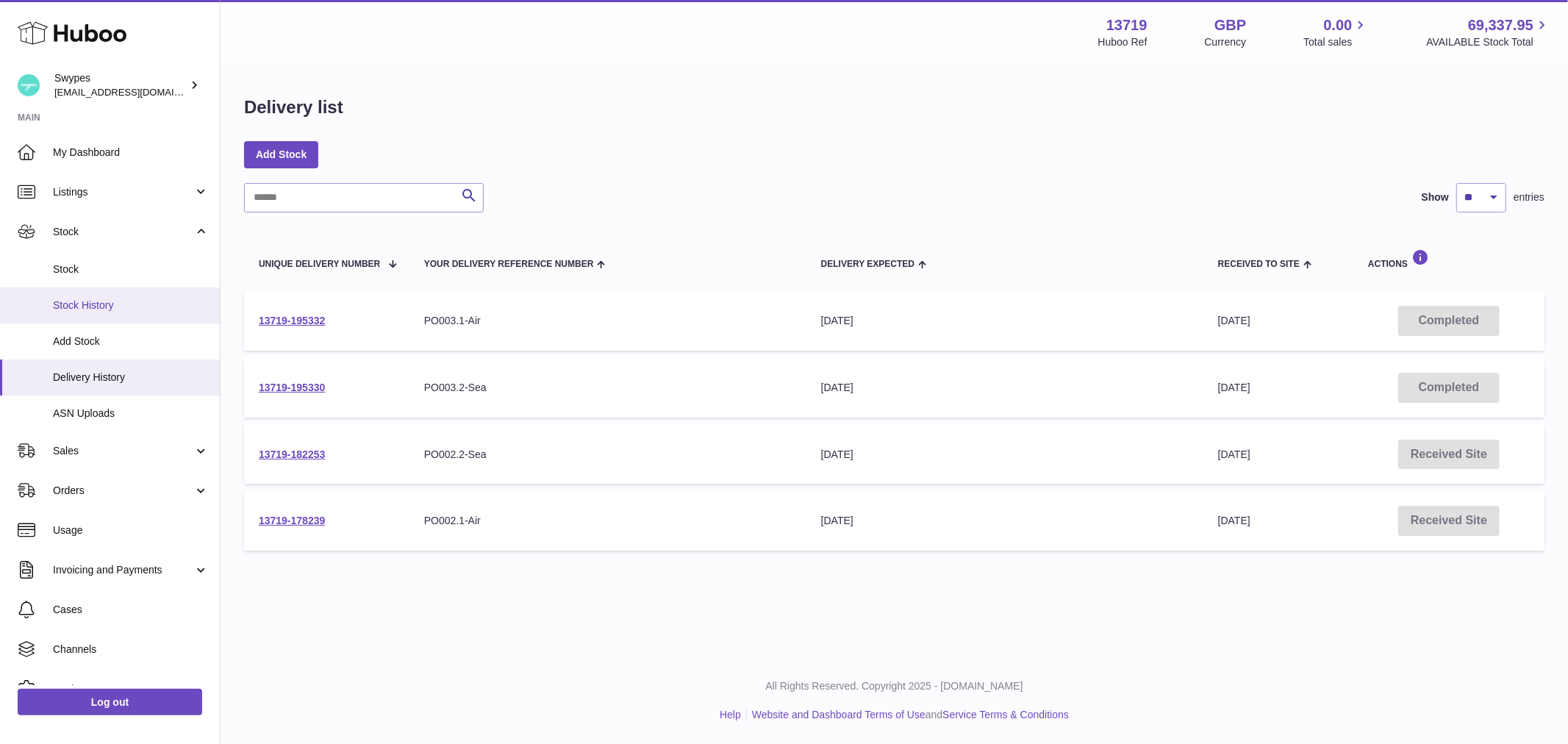
click at [128, 306] on span "Stock History" at bounding box center [130, 305] width 155 height 14
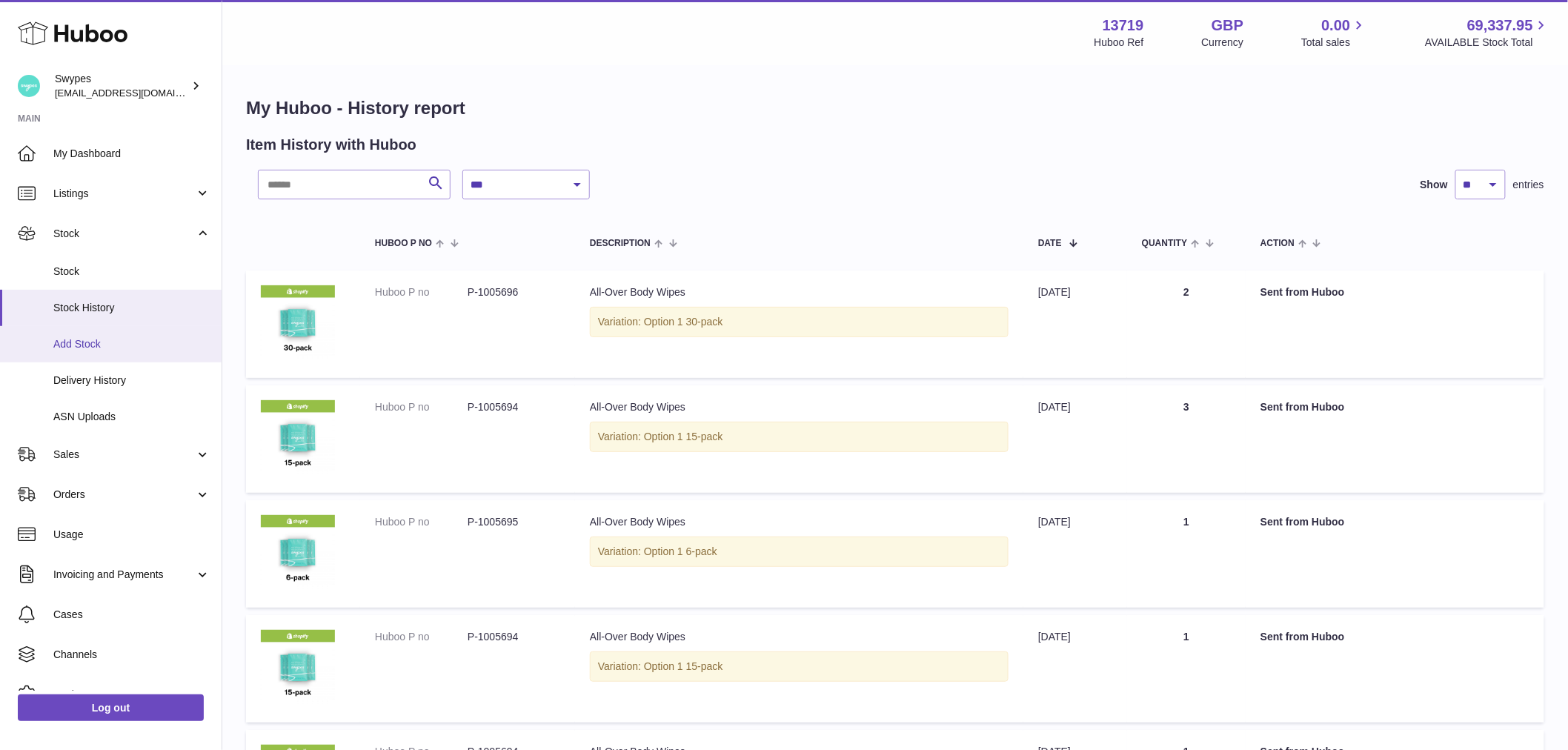
click at [126, 346] on span "Add Stock" at bounding box center [131, 344] width 157 height 14
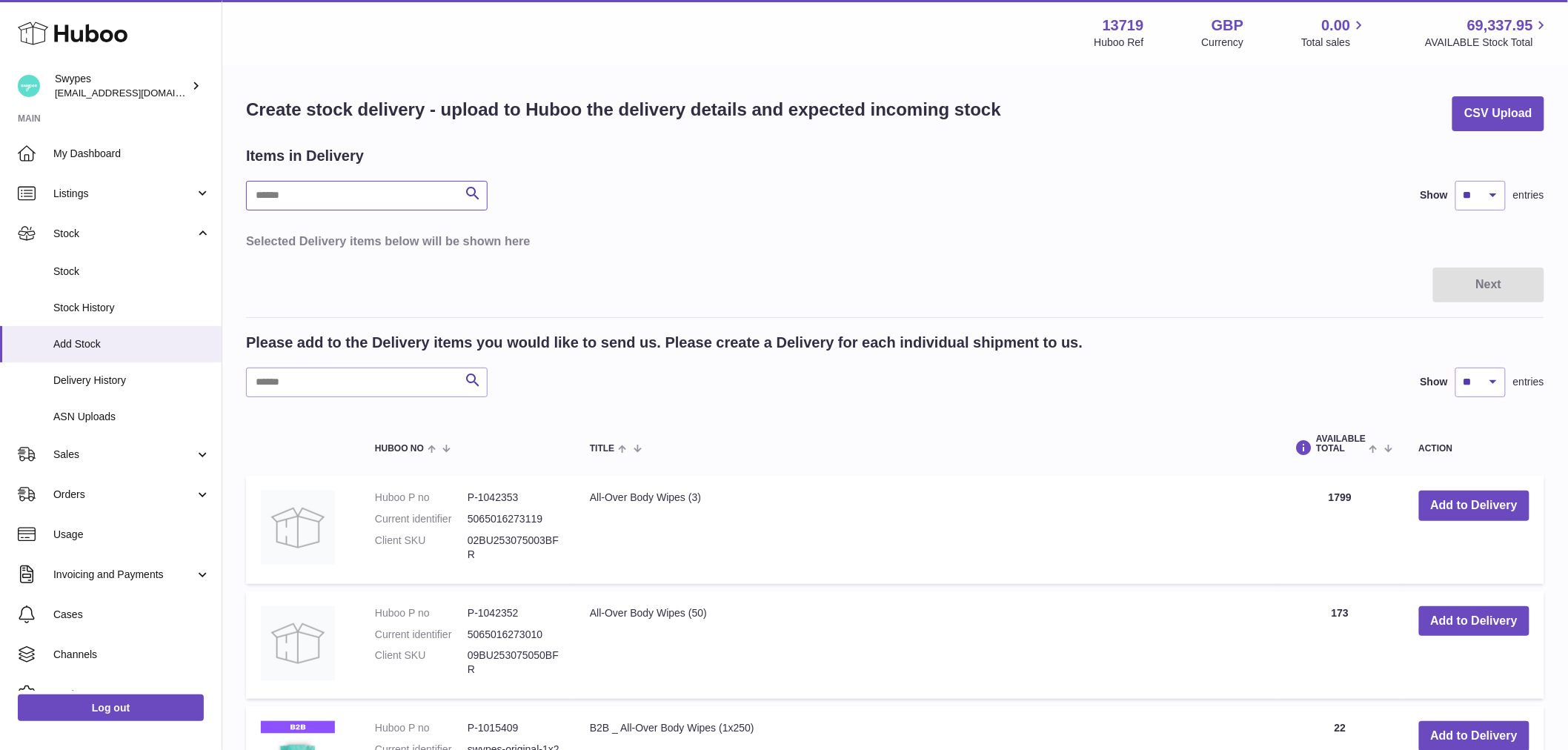
click at [376, 181] on input "text" at bounding box center [366, 196] width 241 height 30
paste input "*******"
type input "*******"
click at [1455, 507] on button "Add to Delivery" at bounding box center [1473, 506] width 110 height 31
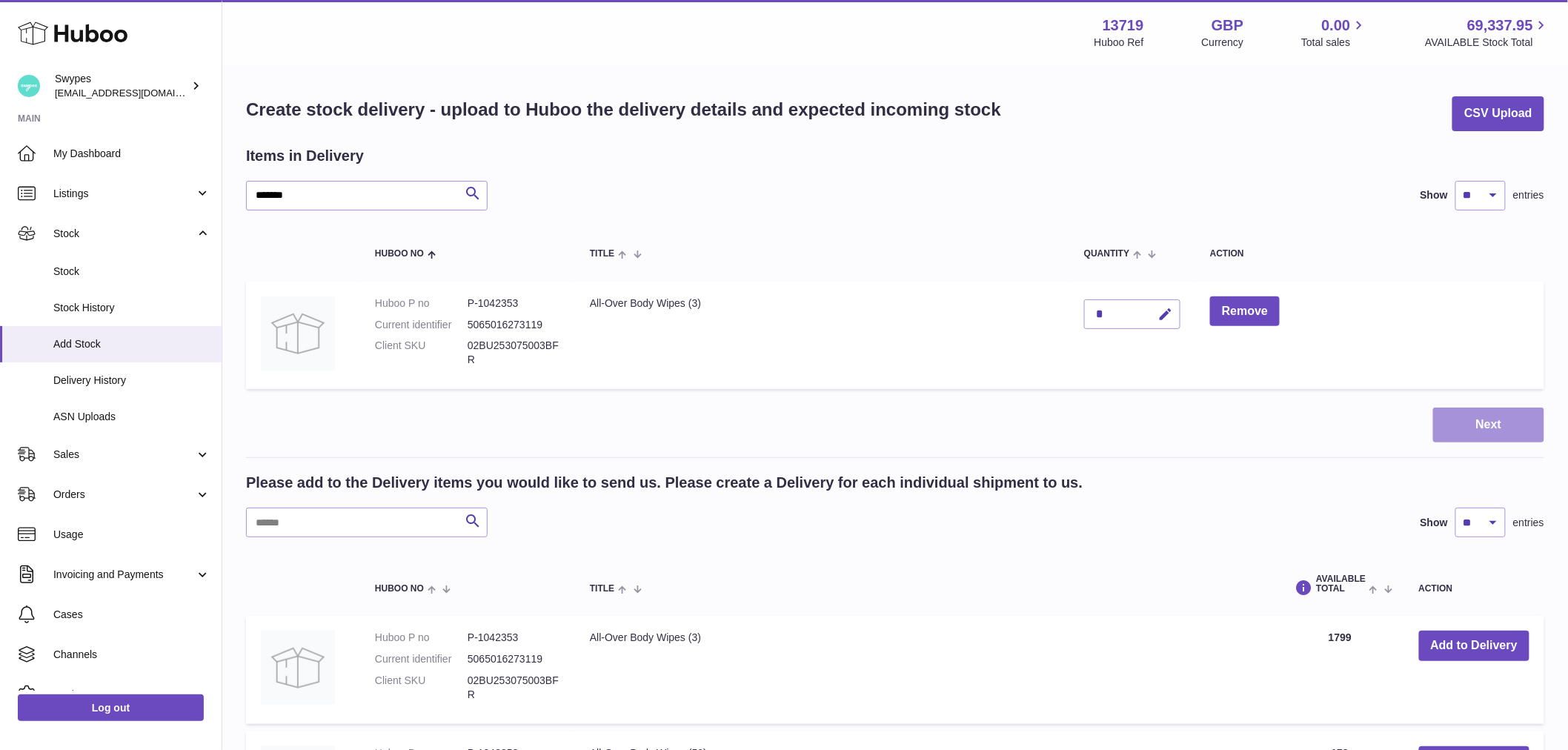
click at [1497, 423] on button "Next" at bounding box center [1488, 425] width 111 height 34
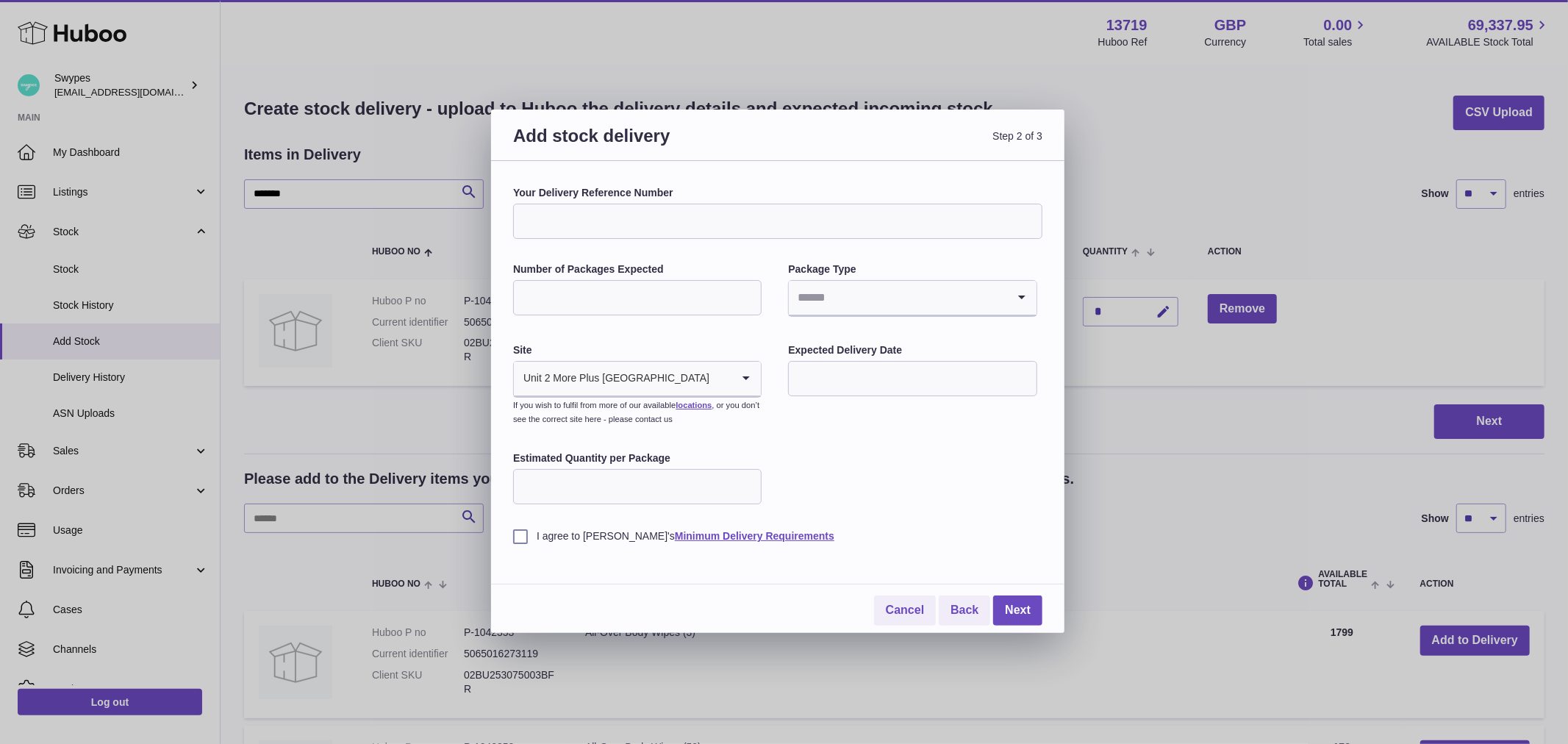
click at [640, 222] on input "Your Delivery Reference Number" at bounding box center [778, 221] width 530 height 35
click at [954, 619] on link "Back" at bounding box center [965, 610] width 52 height 30
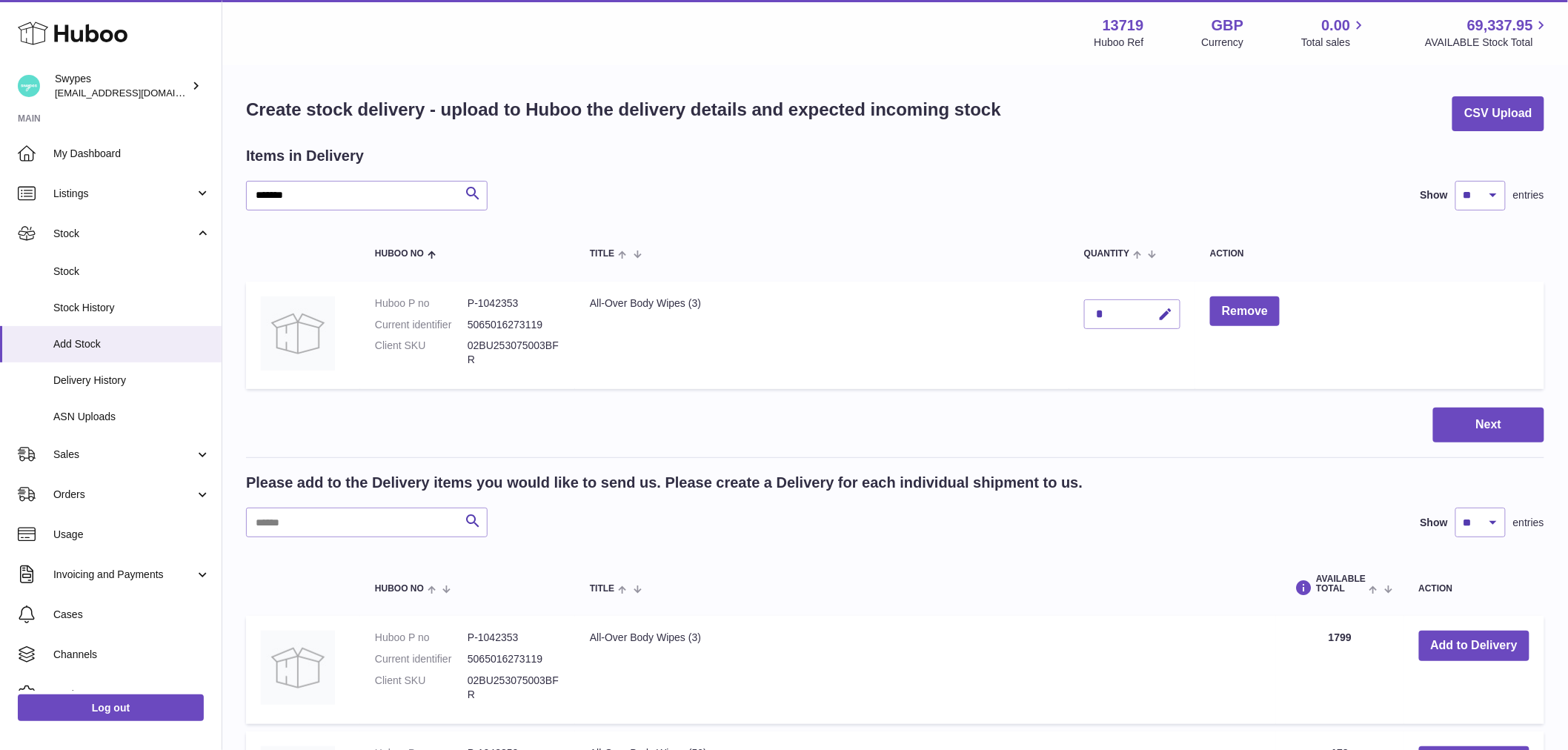
click at [1209, 318] on td "Remove" at bounding box center [1369, 336] width 349 height 108
click at [1232, 318] on button "Remove" at bounding box center [1244, 311] width 70 height 31
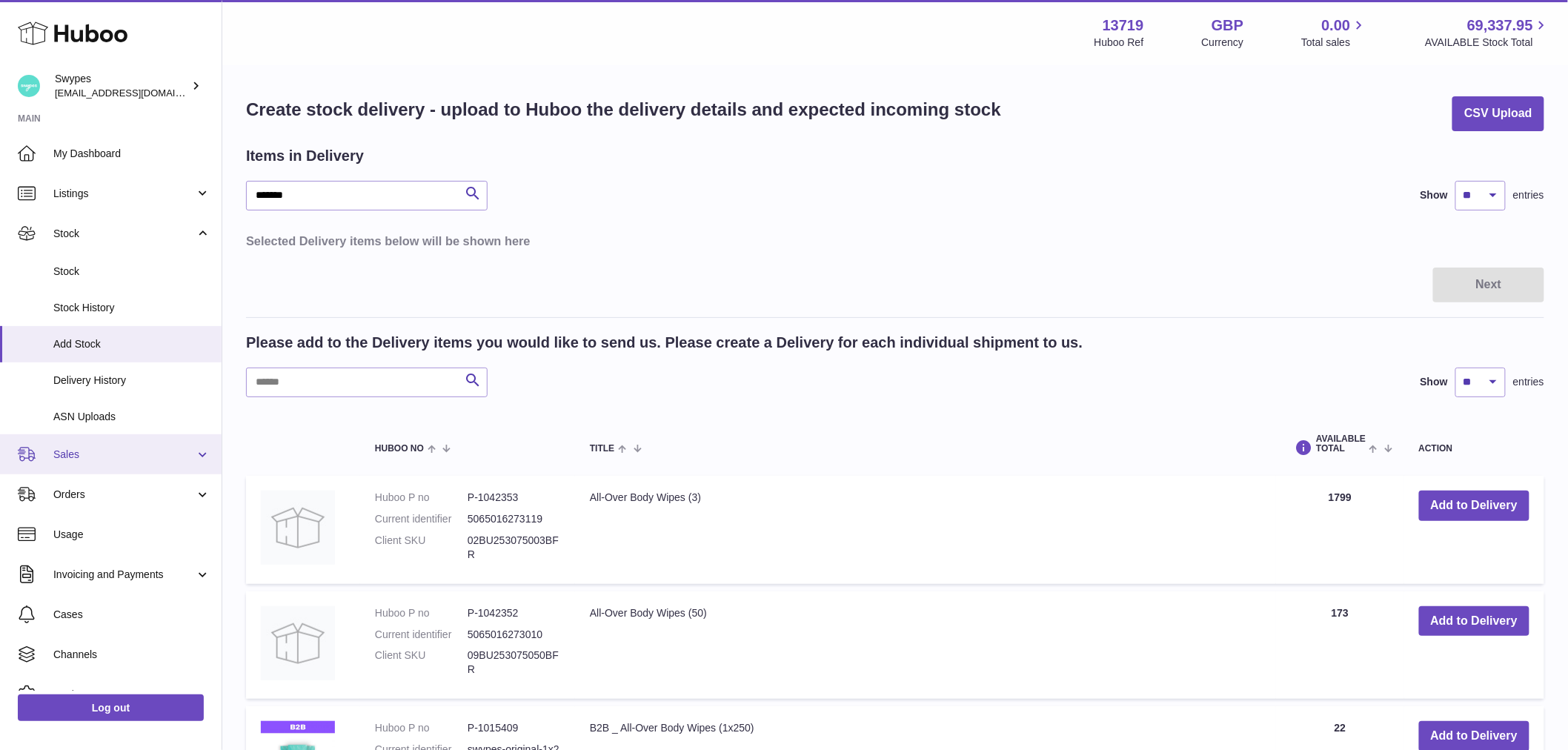
click at [127, 464] on link "Sales" at bounding box center [110, 454] width 222 height 40
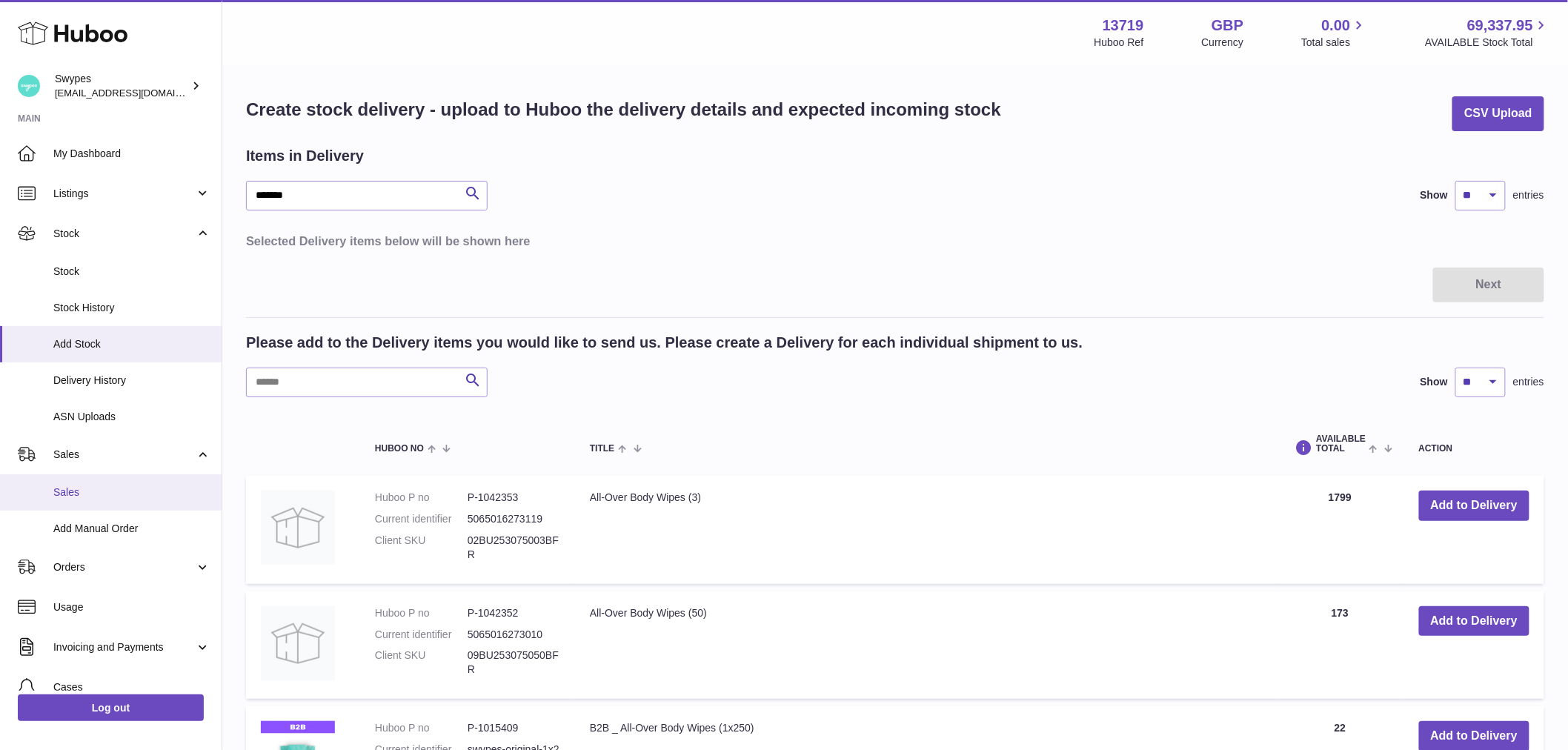
click at [109, 501] on link "Sales" at bounding box center [110, 492] width 222 height 36
